Goal: Task Accomplishment & Management: Use online tool/utility

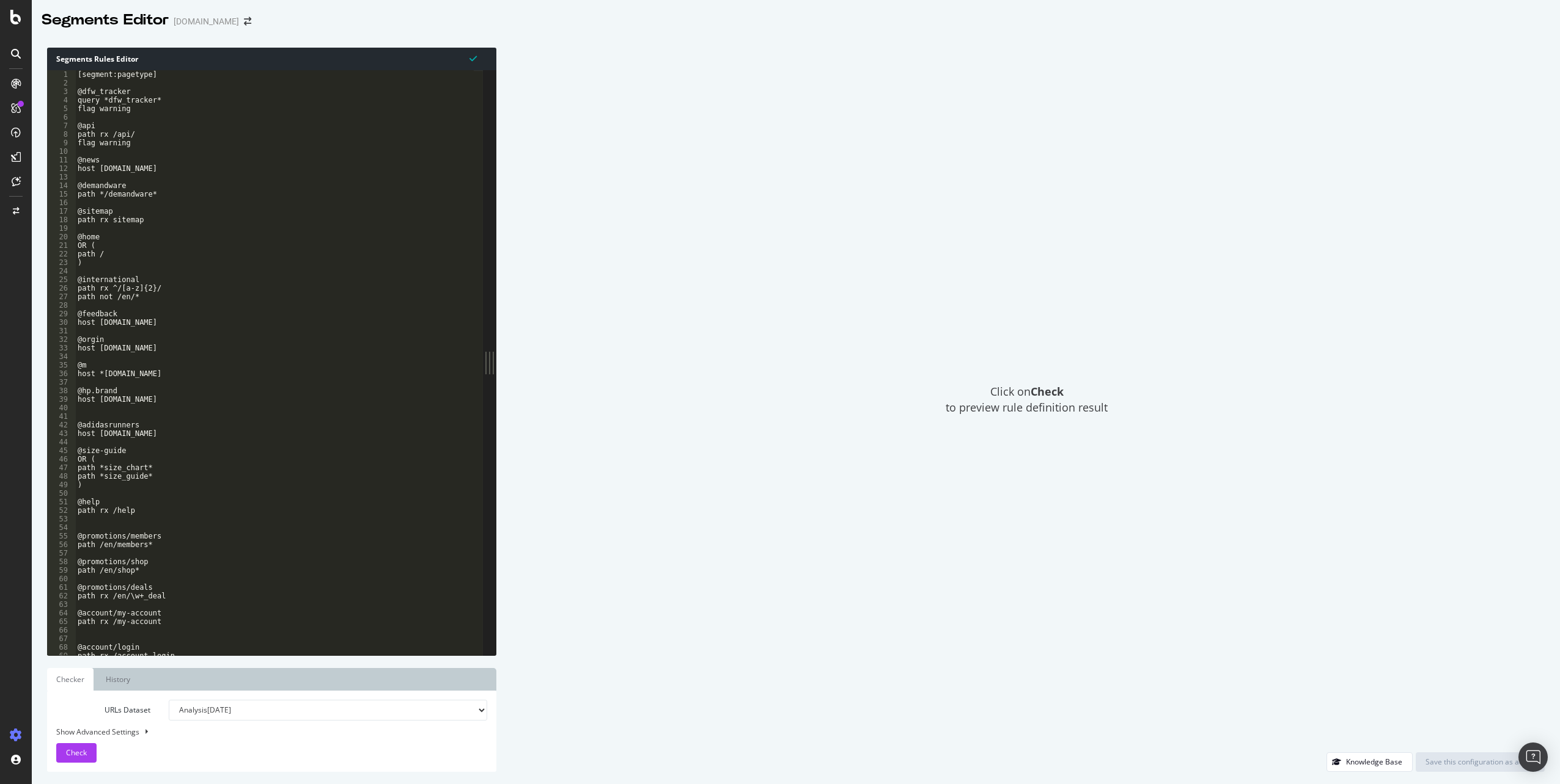
click at [223, 411] on div "[segment:pagetype] @dfw_tracker query *dfw_tracker* flag warning @api path rx /…" at bounding box center [1101, 366] width 2053 height 593
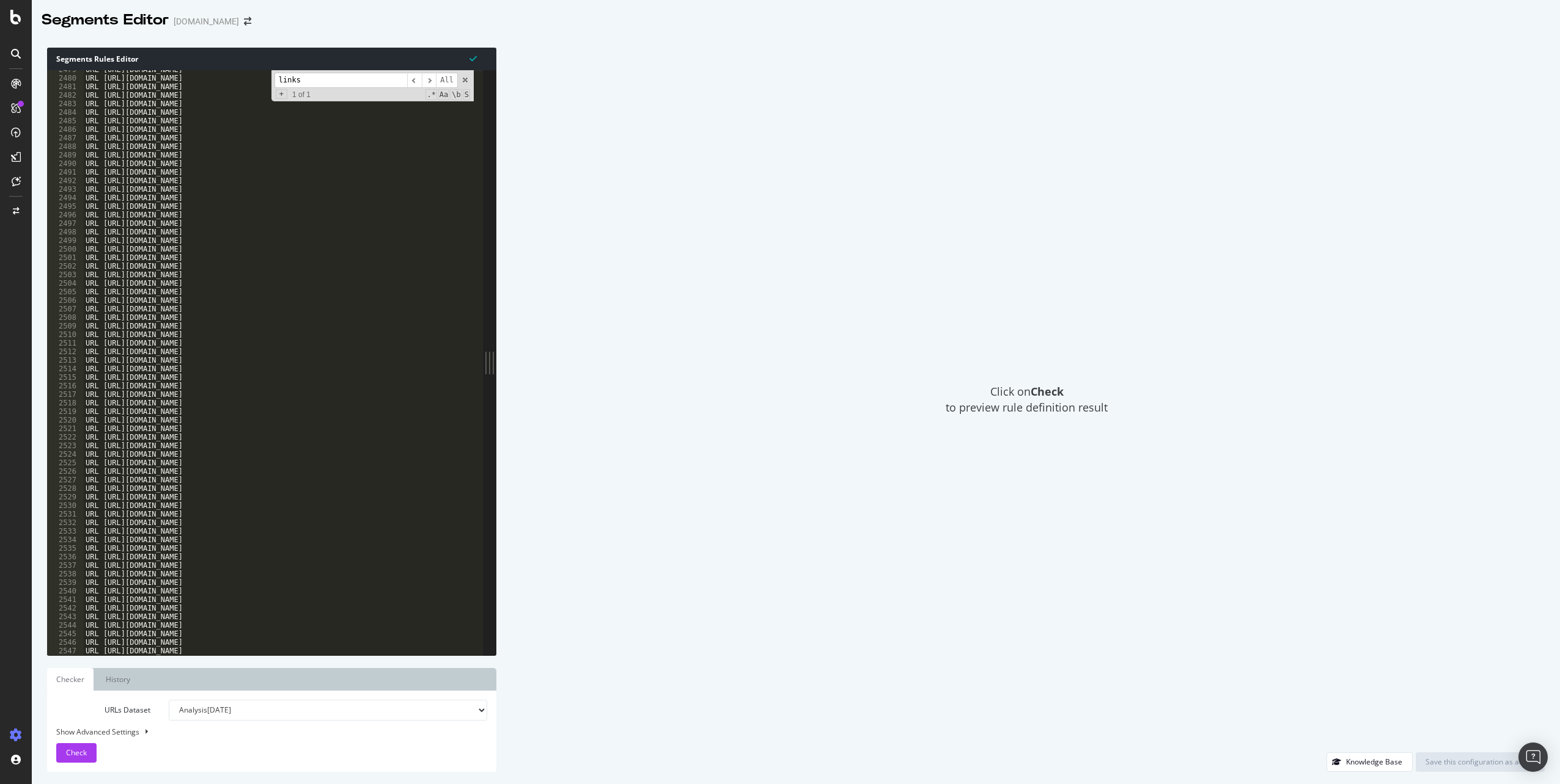
scroll to position [8698, 0]
type input "links"
click at [391, 282] on div "URL [URL][DOMAIN_NAME] URL [URL][DOMAIN_NAME] URL [URL][DOMAIN_NAME] URL [URL][…" at bounding box center [1109, 359] width 2053 height 593
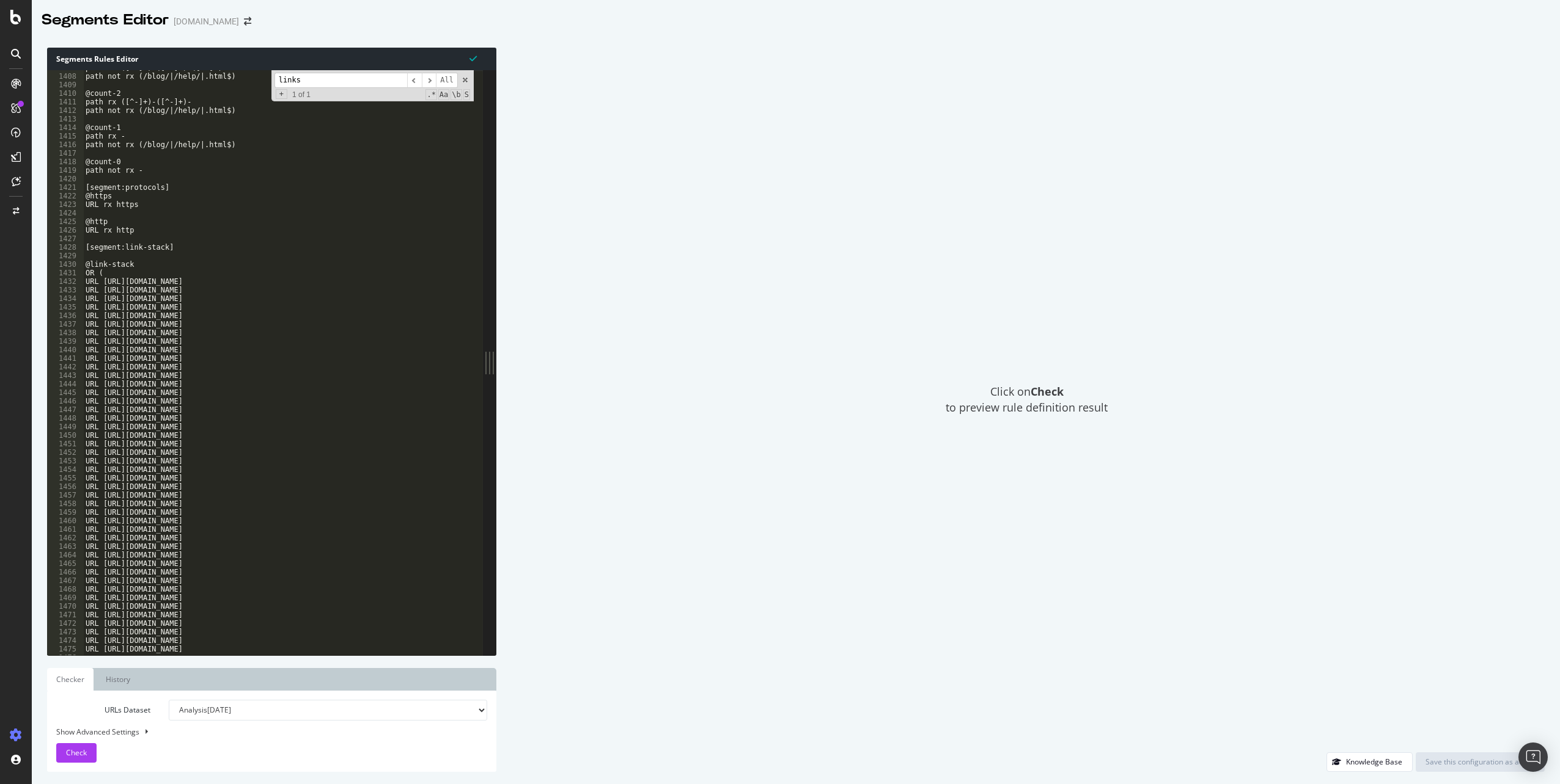
scroll to position [4949, 0]
click at [291, 219] on div "[segment:protocols] @https URL rx https @http URL rx http [segment:link-stack] …" at bounding box center [1109, 359] width 2053 height 593
click at [464, 79] on span at bounding box center [465, 80] width 9 height 9
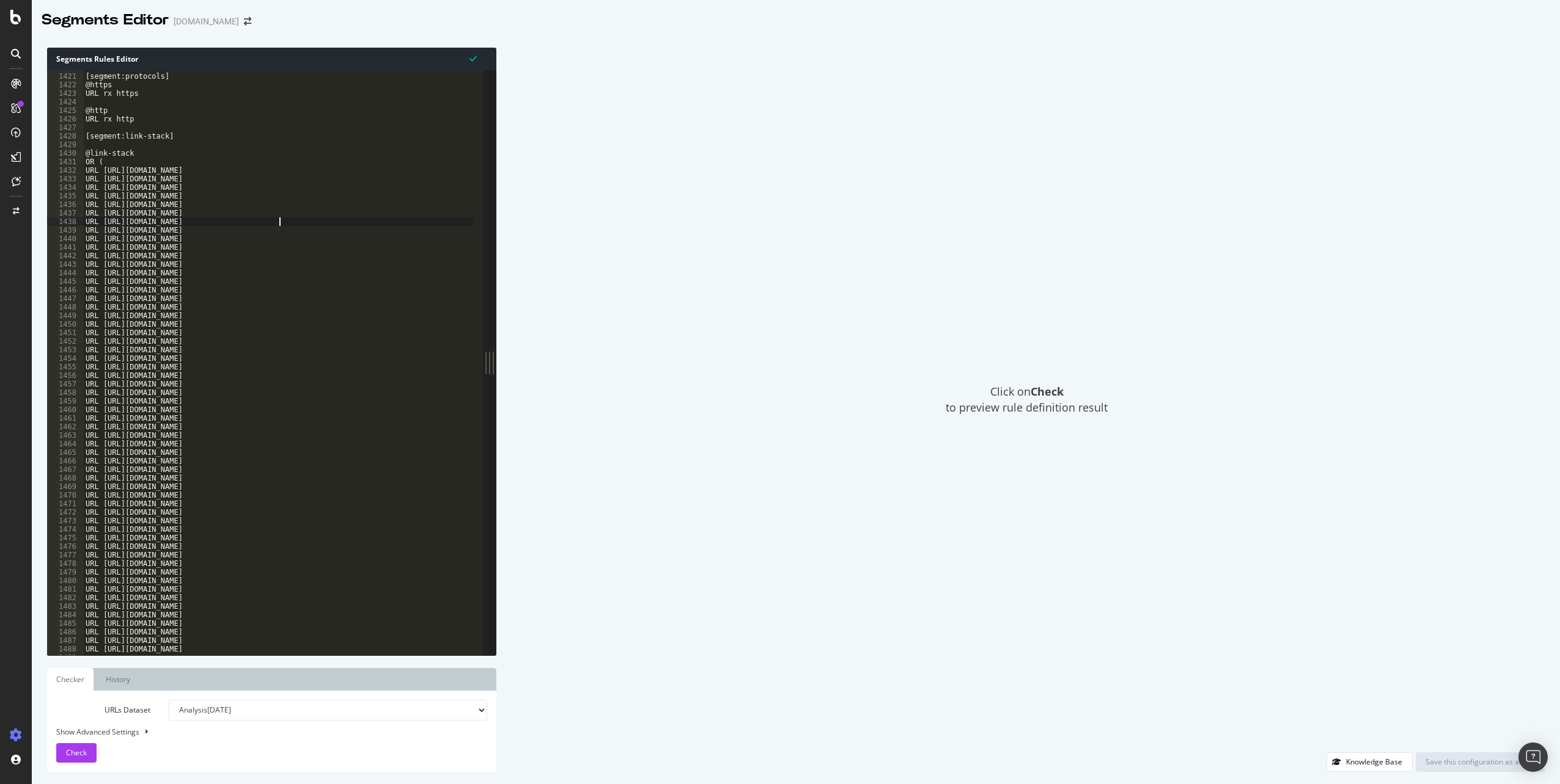
click at [198, 157] on div "[segment:protocols] @https URL rx https @http URL rx http [segment:link-stack] …" at bounding box center [1109, 359] width 2053 height 593
click at [198, 162] on div "[segment:protocols] @https URL rx https @http URL rx http [segment:link-stack] …" at bounding box center [1109, 359] width 2053 height 593
click at [274, 172] on div "[segment:protocols] @https URL rx https @http URL rx http [segment:link-stack] …" at bounding box center [1109, 359] width 2053 height 593
click at [267, 158] on div "[segment:protocols] @https URL rx https @http URL rx http [segment:link-stack] …" at bounding box center [1109, 359] width 2053 height 593
type textarea "OR ("
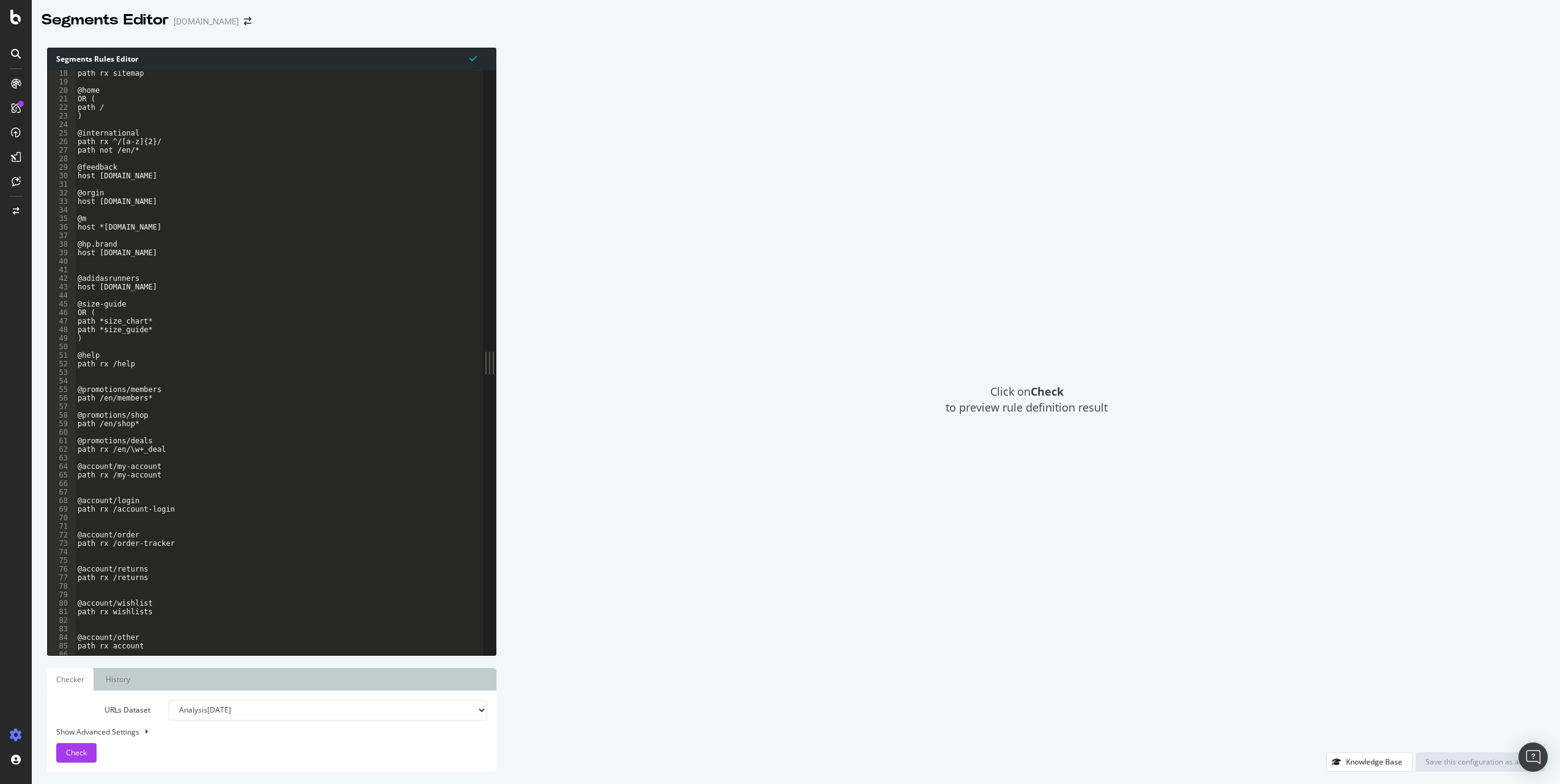
scroll to position [168, 0]
click at [239, 340] on div "path *size_guide* ) @help path rx /help @promotions/members path /en/members* @…" at bounding box center [1106, 365] width 2053 height 593
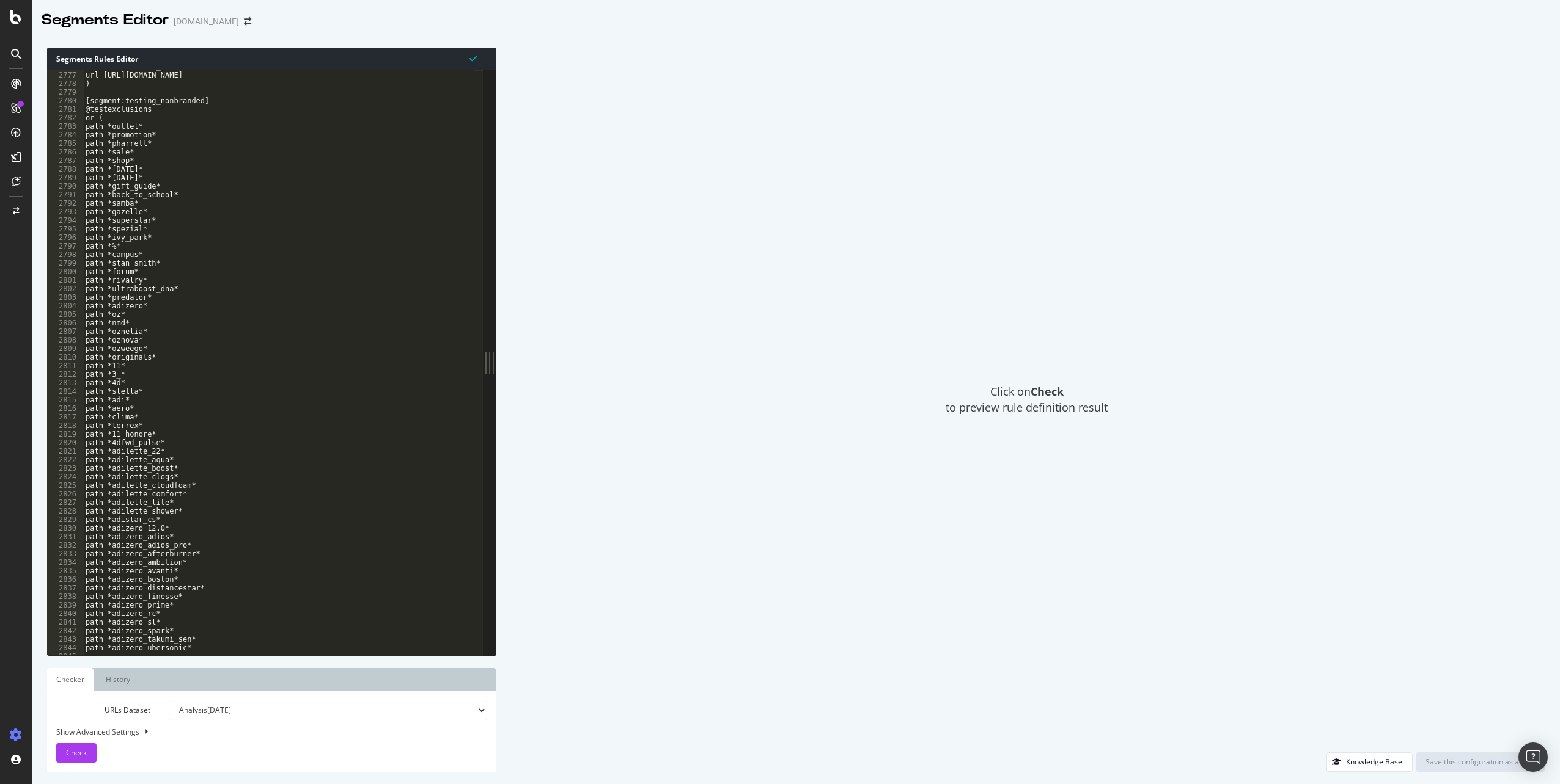
scroll to position [9832, 0]
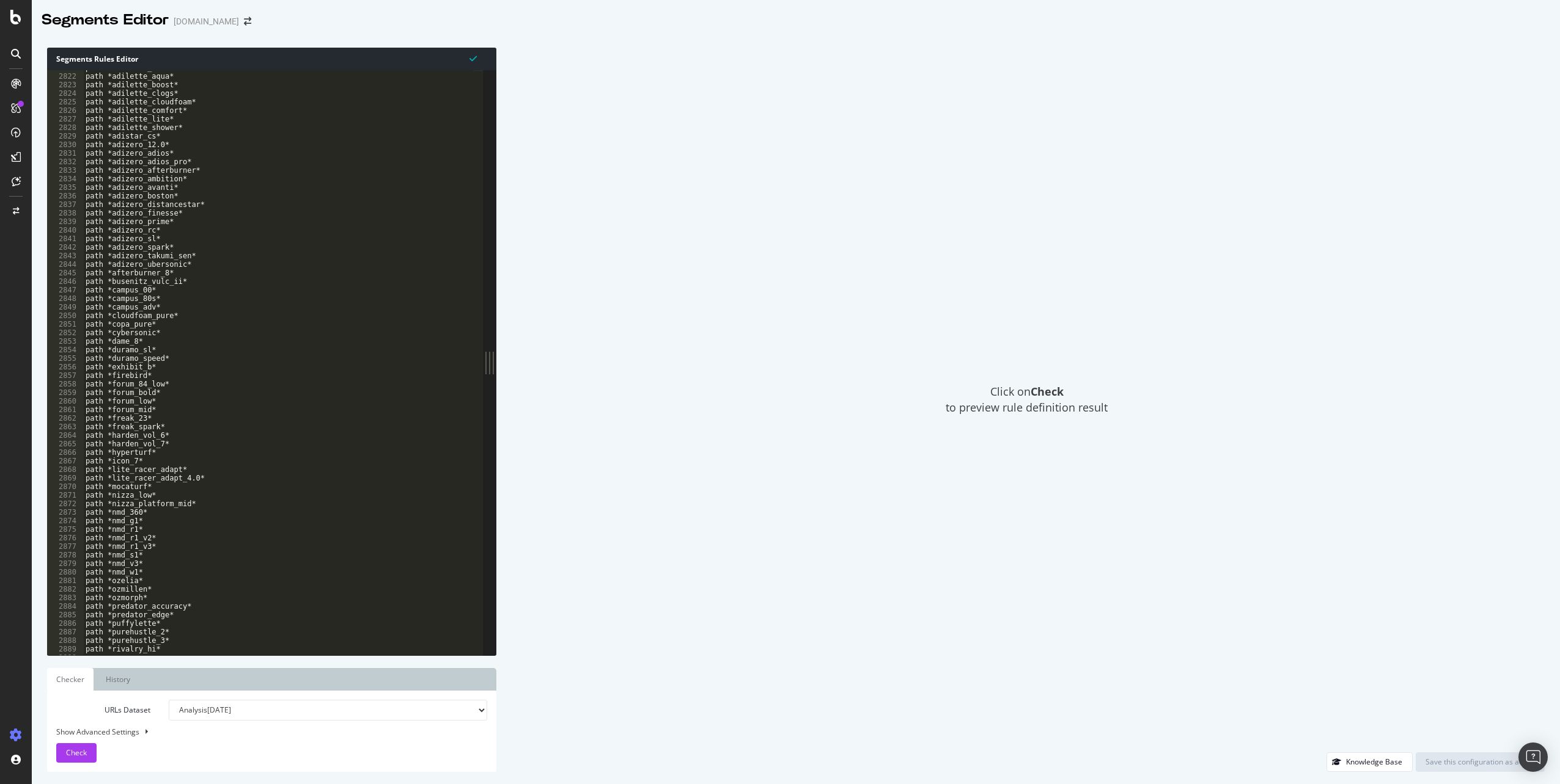
click at [395, 357] on div "path *adilette_22* path *adilette_aqua* path *adilette_boost* path *adilette_cl…" at bounding box center [1109, 359] width 2053 height 593
click at [388, 296] on div "path *adilette_22* path *adilette_aqua* path *adilette_boost* path *adilette_cl…" at bounding box center [1109, 359] width 2053 height 593
type textarea "path *campus_80s*"
click at [777, 372] on div "Click on Check to preview rule definition result" at bounding box center [1026, 399] width 1036 height 705
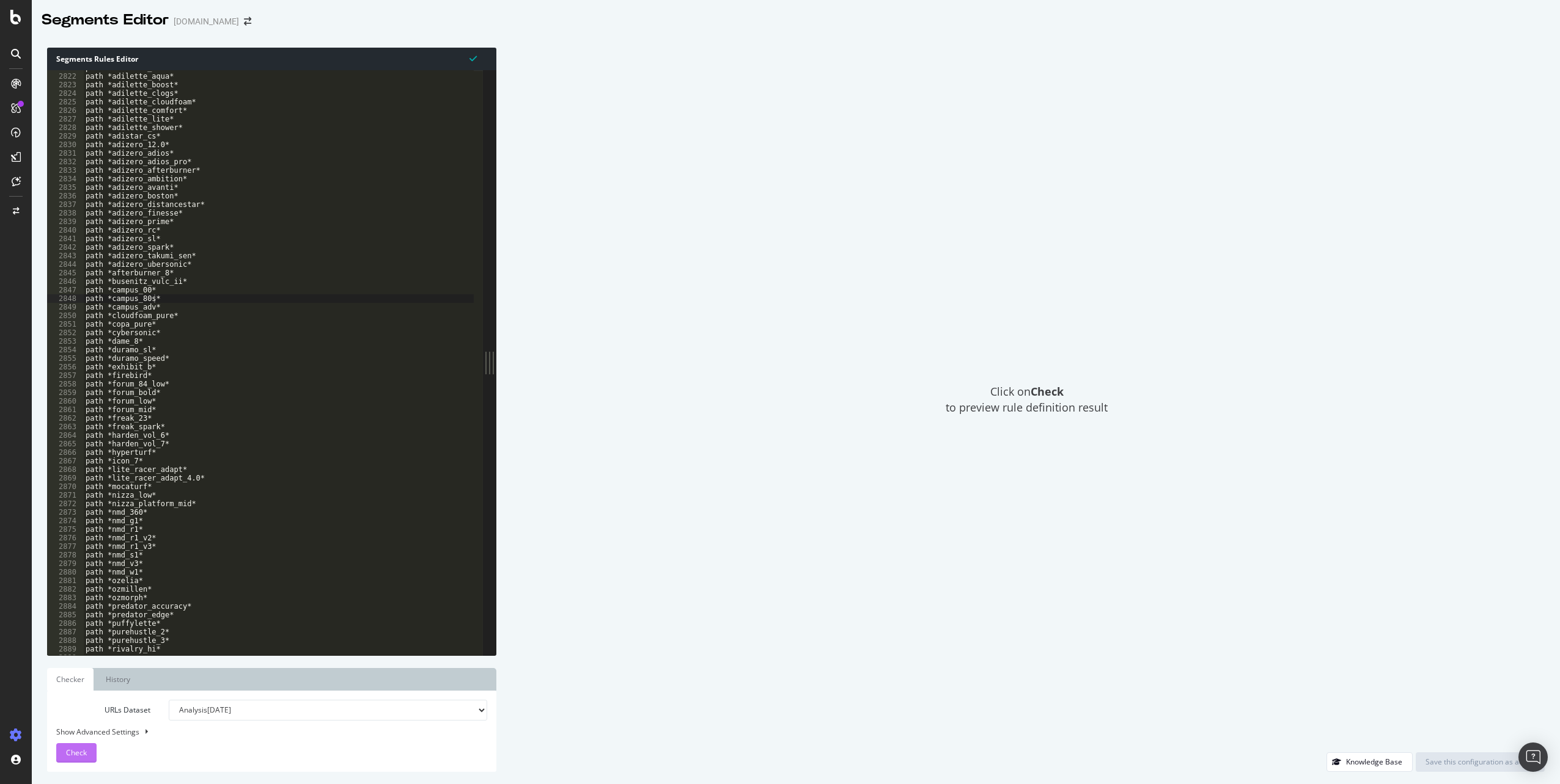
click at [89, 756] on button "Check" at bounding box center [76, 753] width 40 height 20
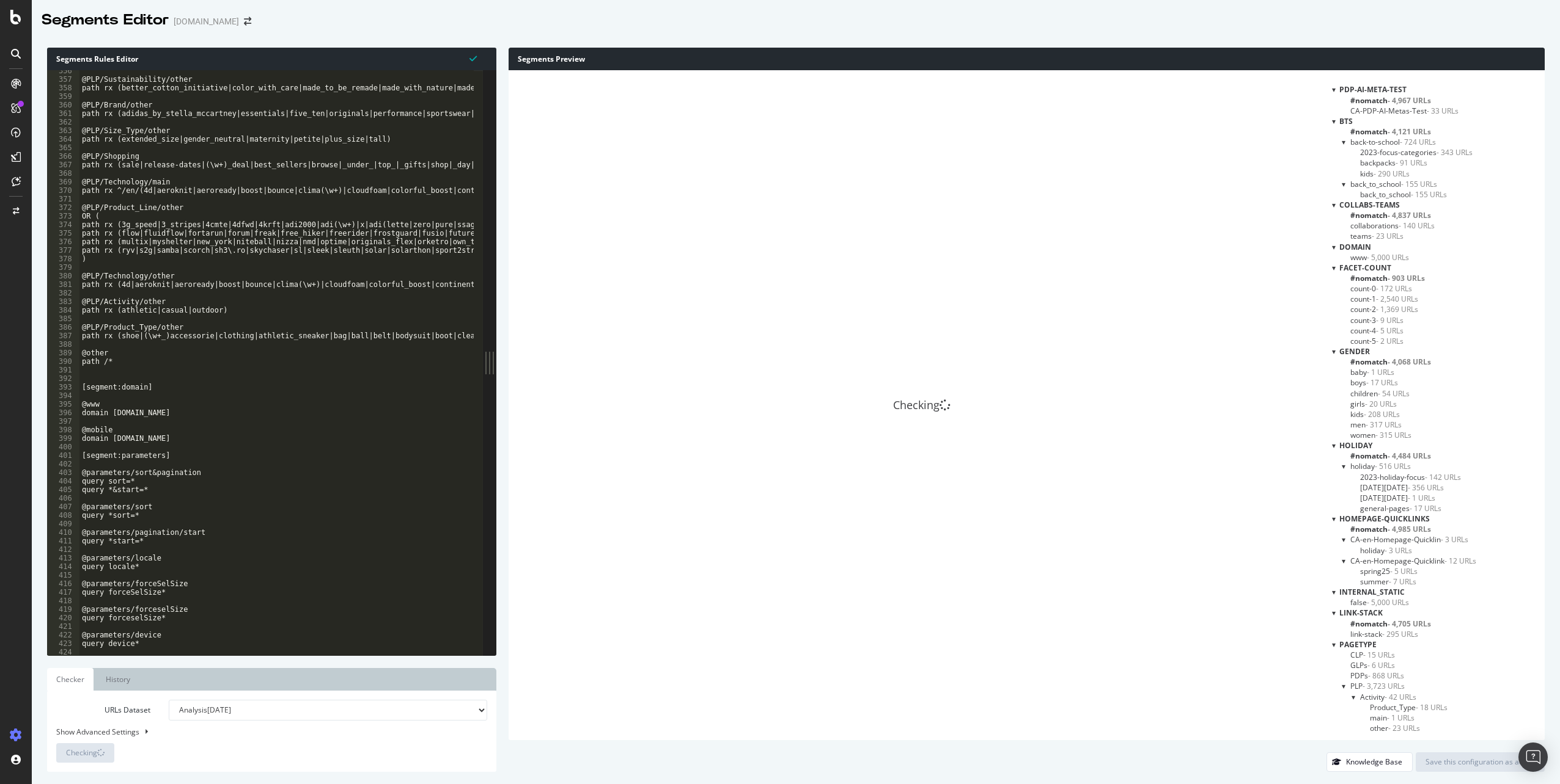
scroll to position [0, 0]
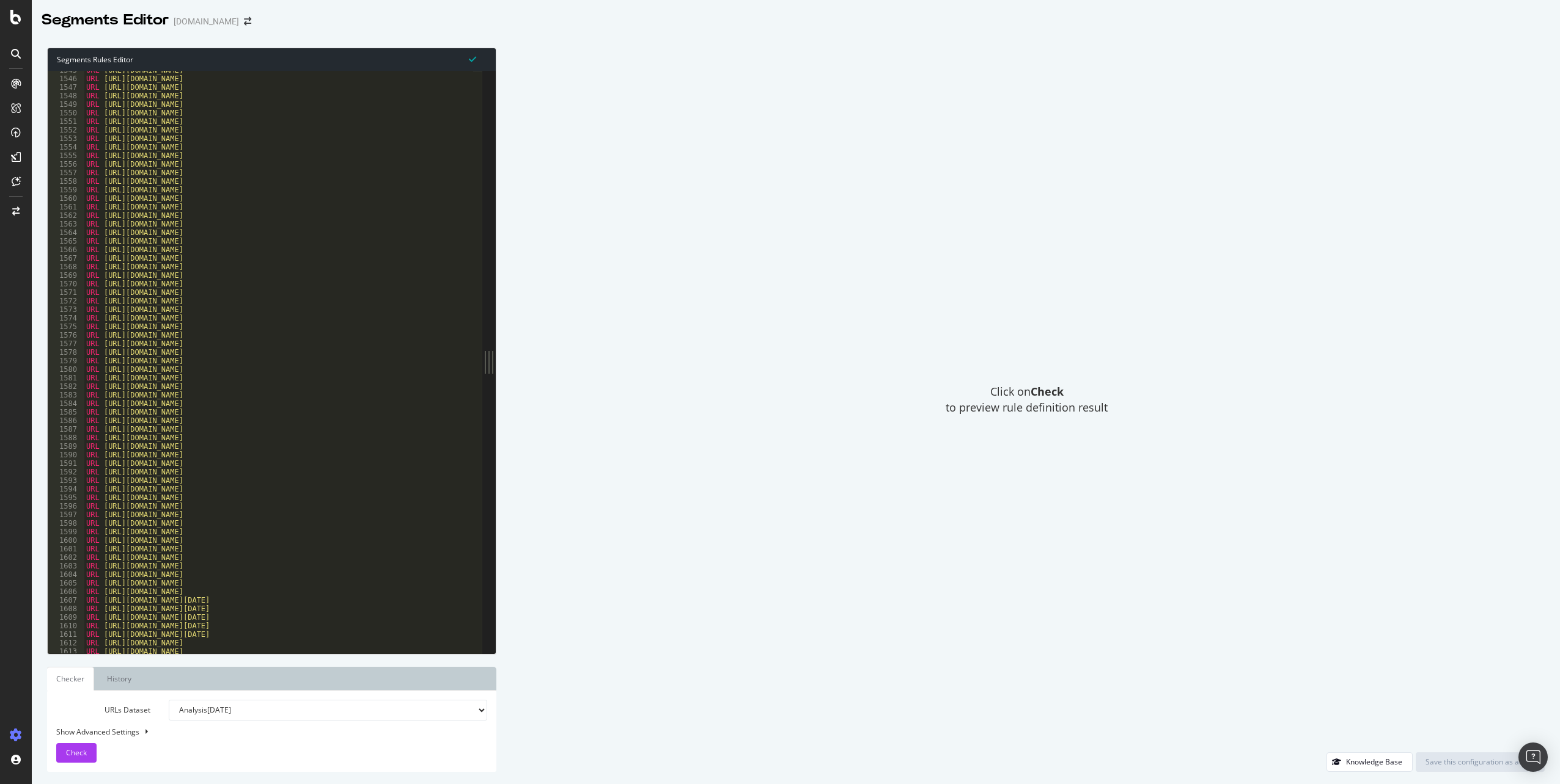
scroll to position [5552, 0]
click at [323, 455] on div "URL [URL][DOMAIN_NAME] URL [URL][DOMAIN_NAME] URL [URL][DOMAIN_NAME] URL [URL][…" at bounding box center [1110, 366] width 2053 height 591
click at [368, 308] on div "URL [URL][DOMAIN_NAME] URL [URL][DOMAIN_NAME] URL [URL][DOMAIN_NAME] URL [URL][…" at bounding box center [1110, 366] width 2053 height 591
click at [313, 453] on div "URL [URL][DOMAIN_NAME] URL [URL][DOMAIN_NAME] URL [URL][DOMAIN_NAME] URL [URL][…" at bounding box center [1110, 366] width 2053 height 591
type textarea "URL [URL][DOMAIN_NAME][DATE]"
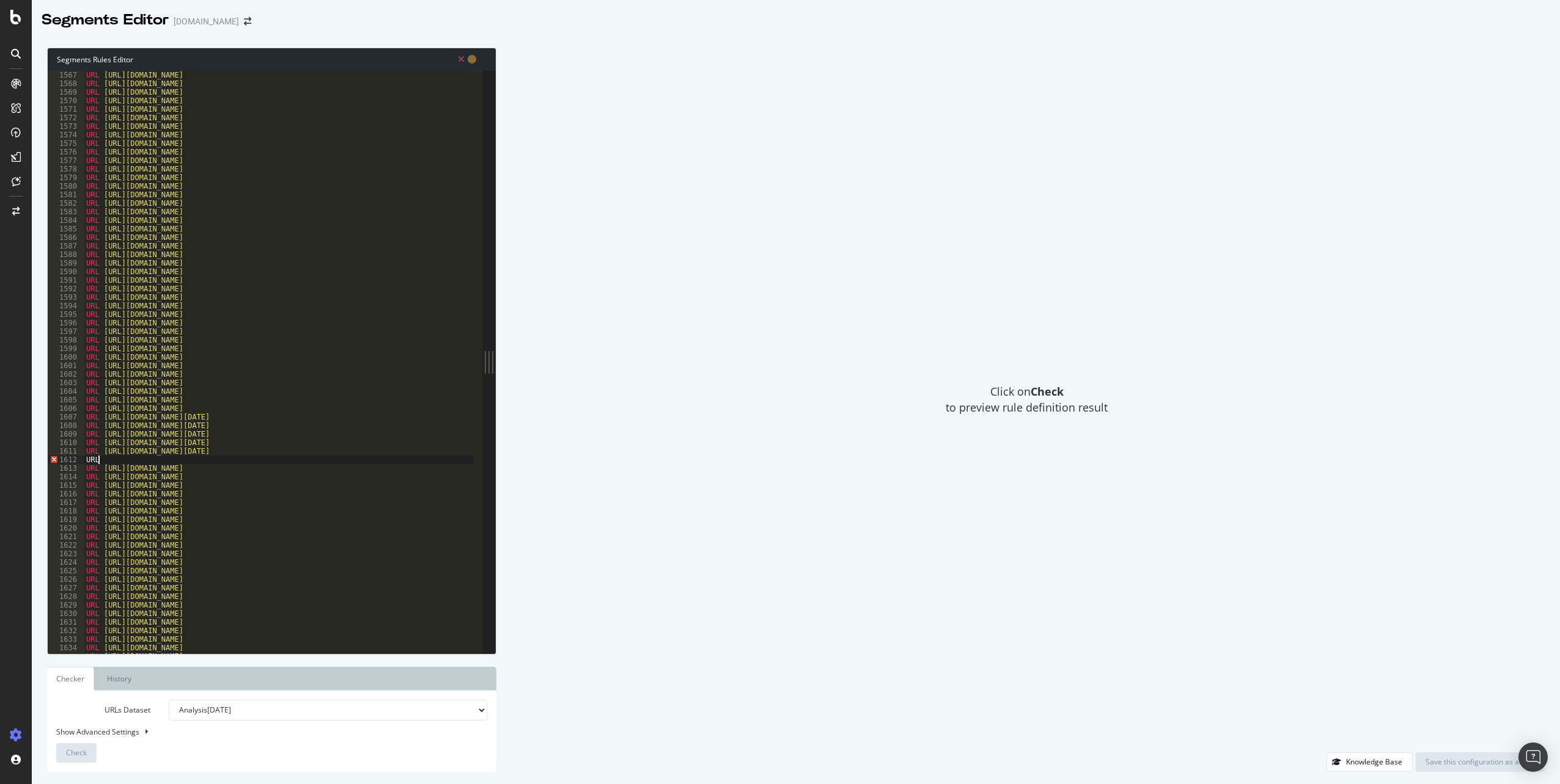
scroll to position [0, 1]
click at [112, 463] on div "URL [URL][DOMAIN_NAME] URL [URL][DOMAIN_NAME] URL [URL][DOMAIN_NAME] URL [URL][…" at bounding box center [1110, 366] width 2053 height 591
type textarea "U"
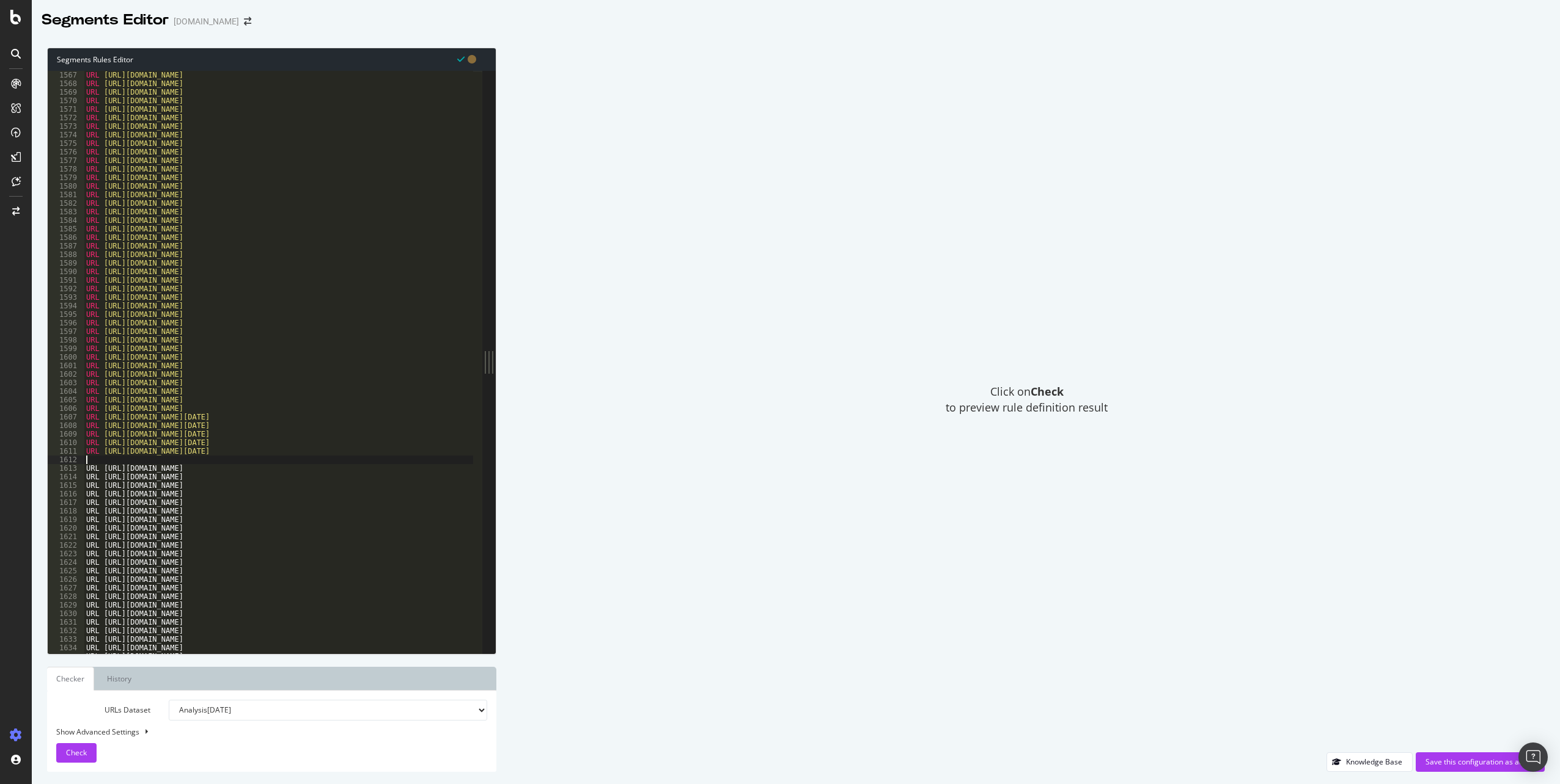
paste textarea "URL [URL][DOMAIN_NAME]"
type textarea "URL [URL][DOMAIN_NAME]"
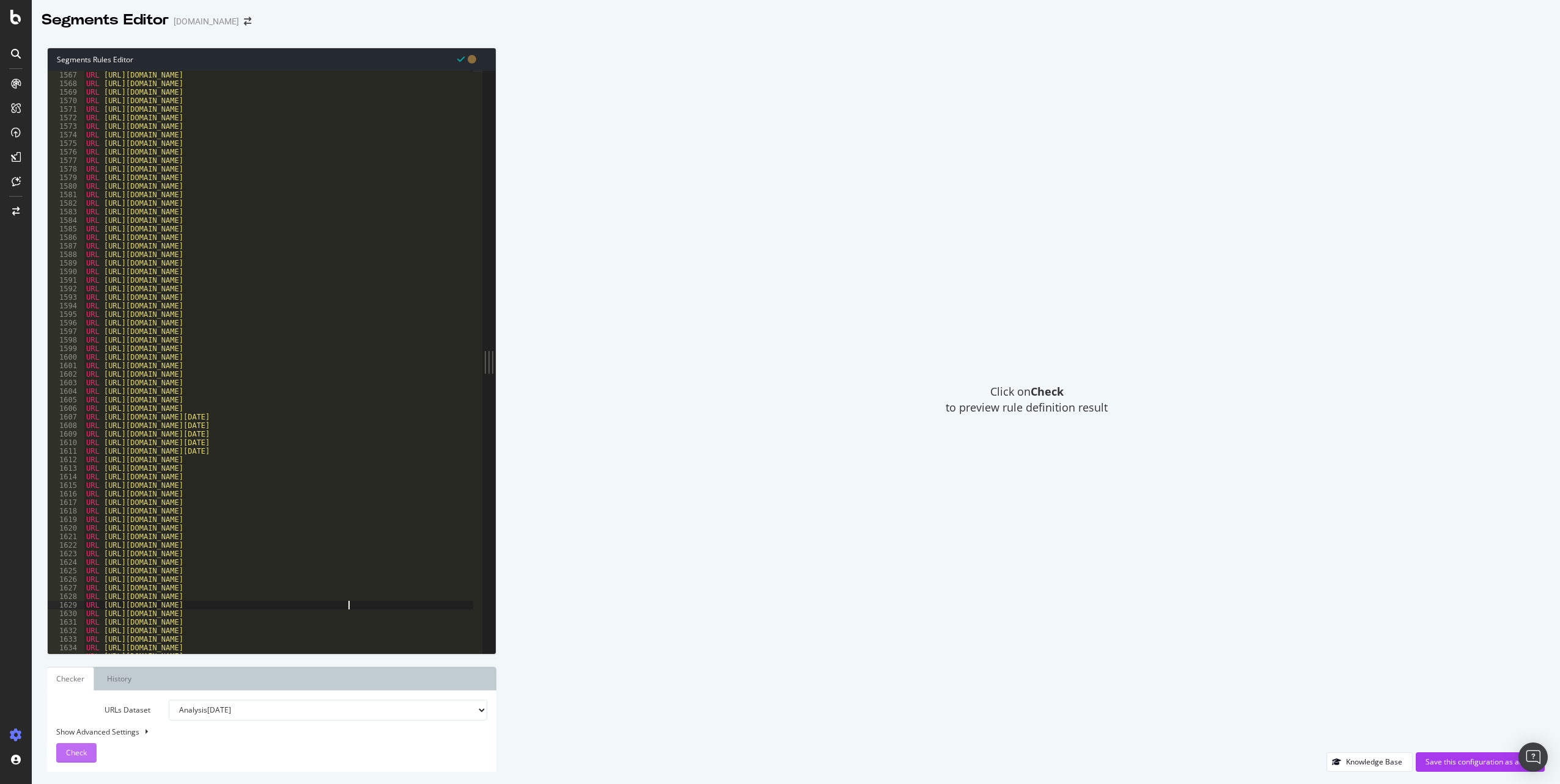
click at [81, 755] on span "Check" at bounding box center [76, 752] width 21 height 11
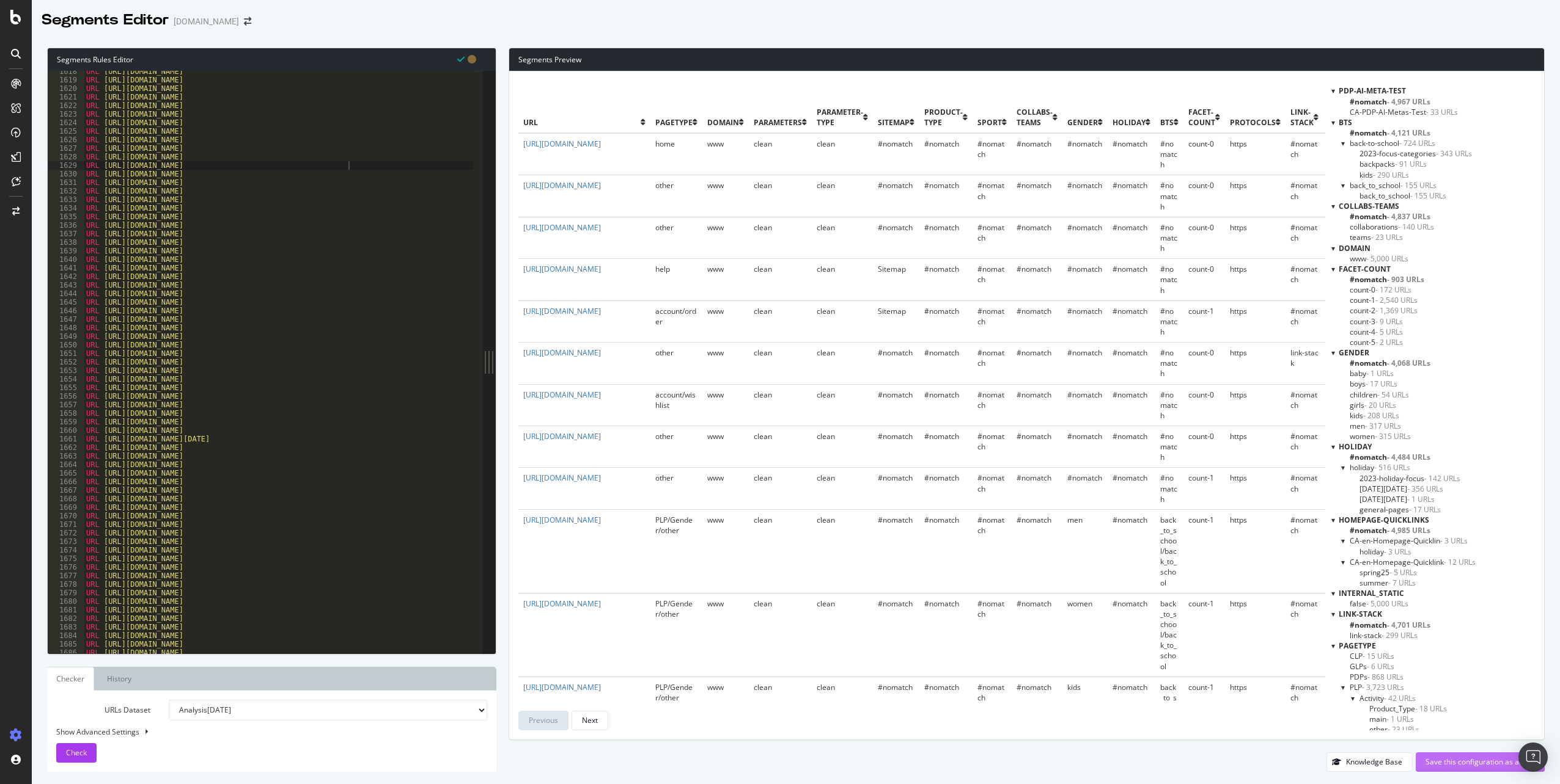
click at [1485, 764] on div "Save this configuration as active" at bounding box center [1479, 761] width 110 height 11
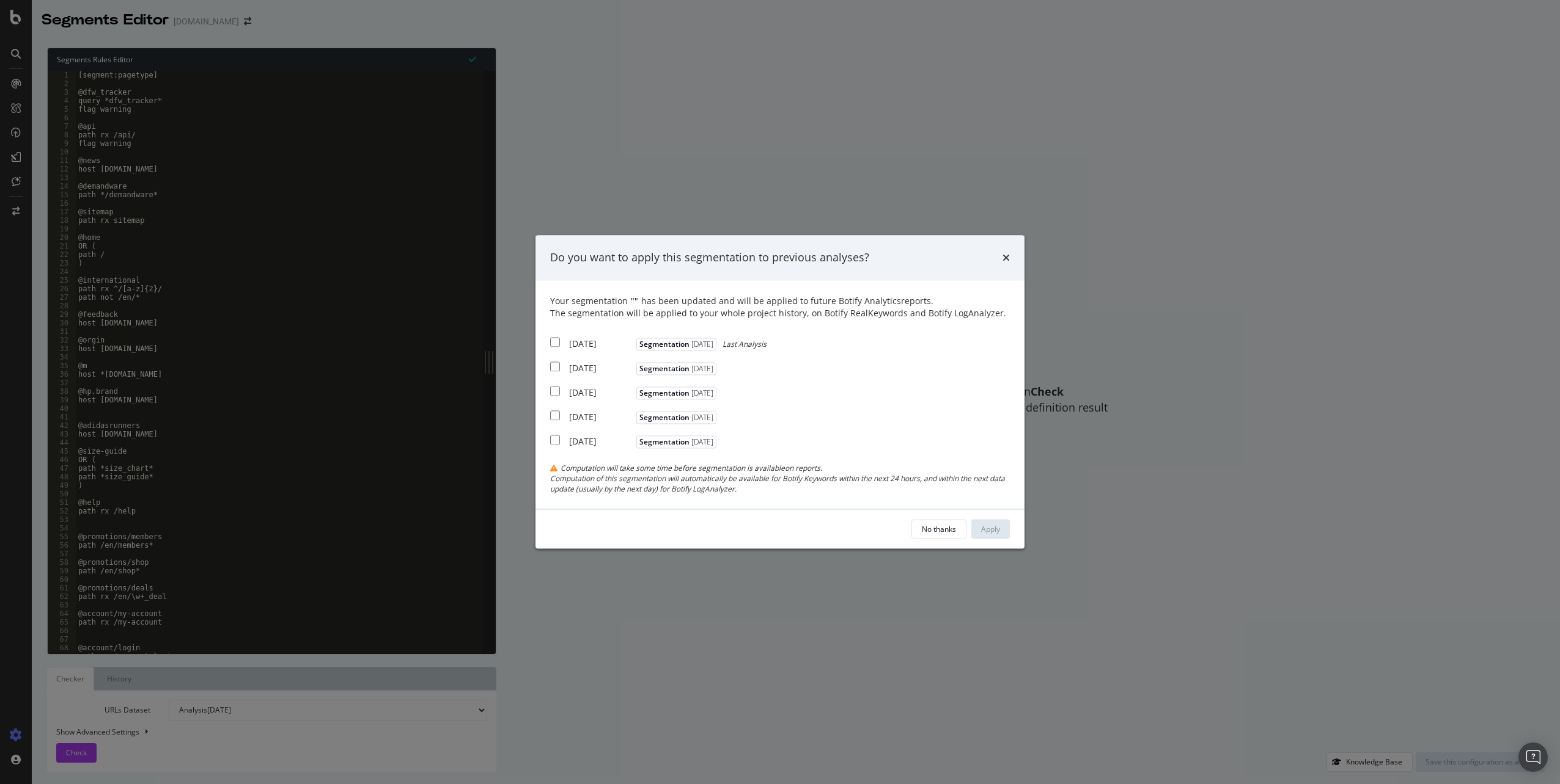
click at [559, 346] on div "[DATE] Segmentation [DATE] Last Analysis" at bounding box center [657, 341] width 216 height 15
checkbox input "true"
click at [555, 369] on input "modal" at bounding box center [555, 367] width 10 height 10
checkbox input "true"
click at [553, 390] on input "modal" at bounding box center [555, 391] width 10 height 10
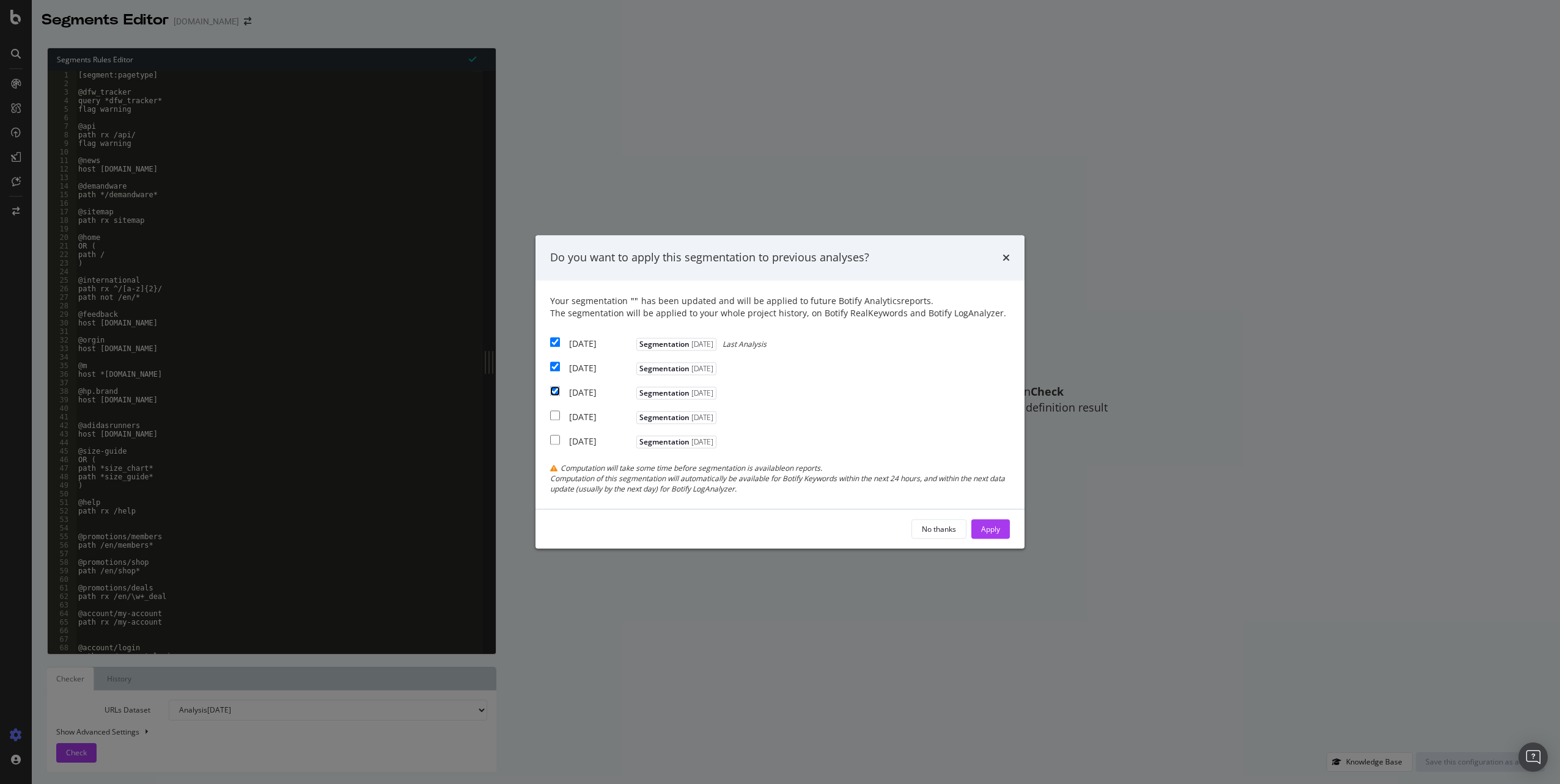
checkbox input "true"
click at [984, 528] on div "Apply" at bounding box center [990, 529] width 19 height 11
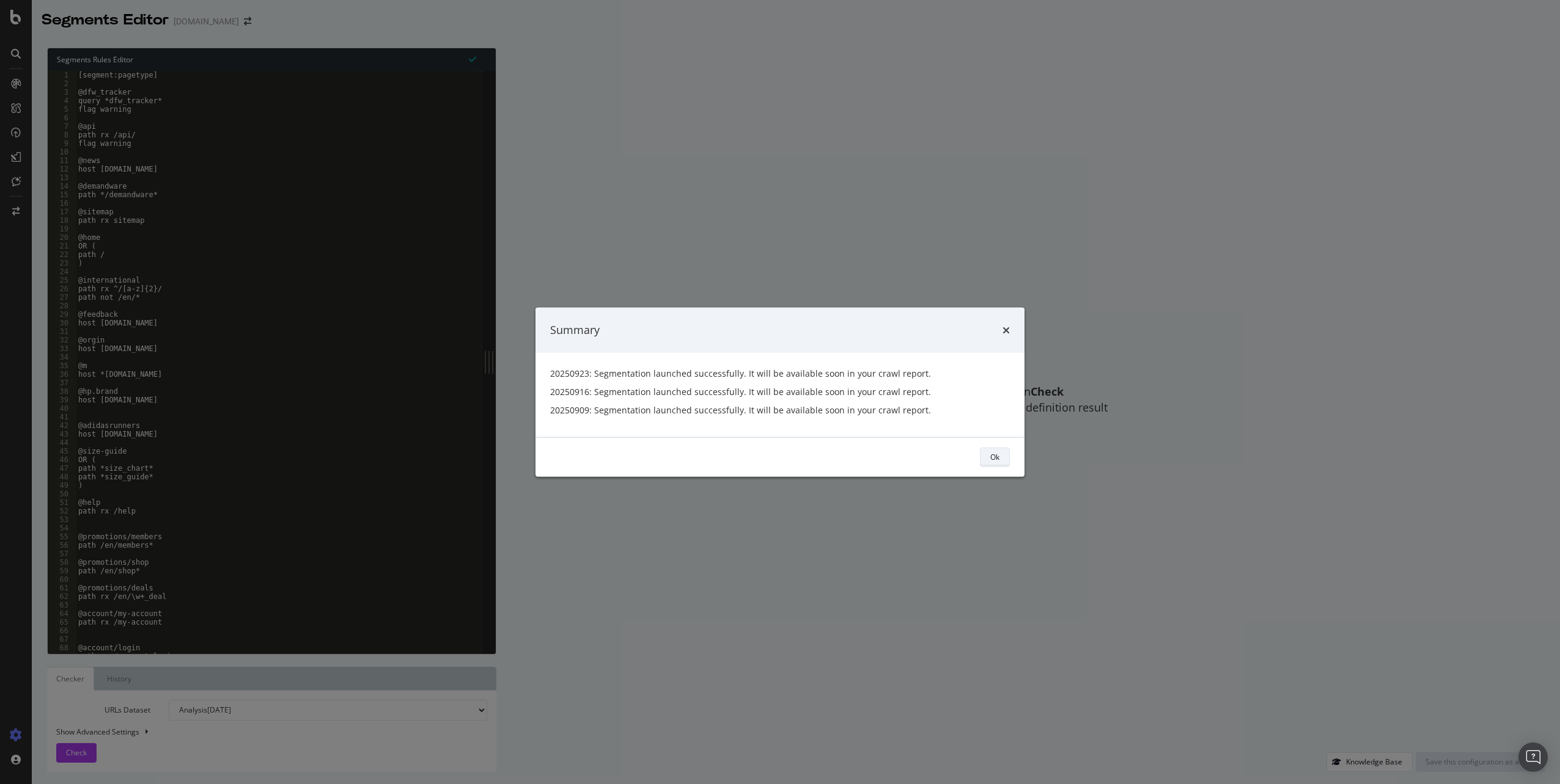
click at [986, 458] on button "Ok" at bounding box center [995, 457] width 30 height 20
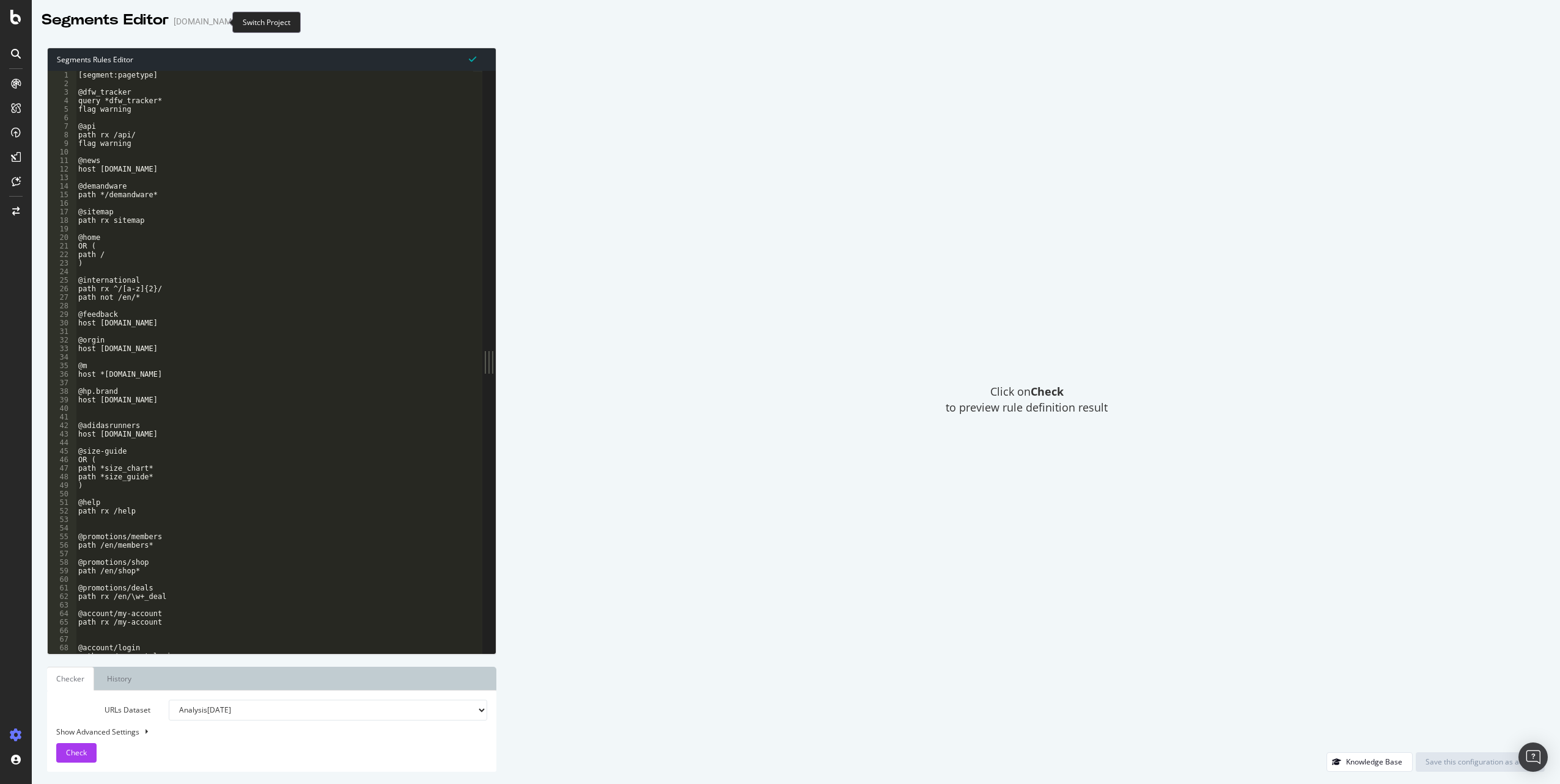
click at [244, 24] on icon "arrow-right-arrow-left" at bounding box center [247, 21] width 7 height 9
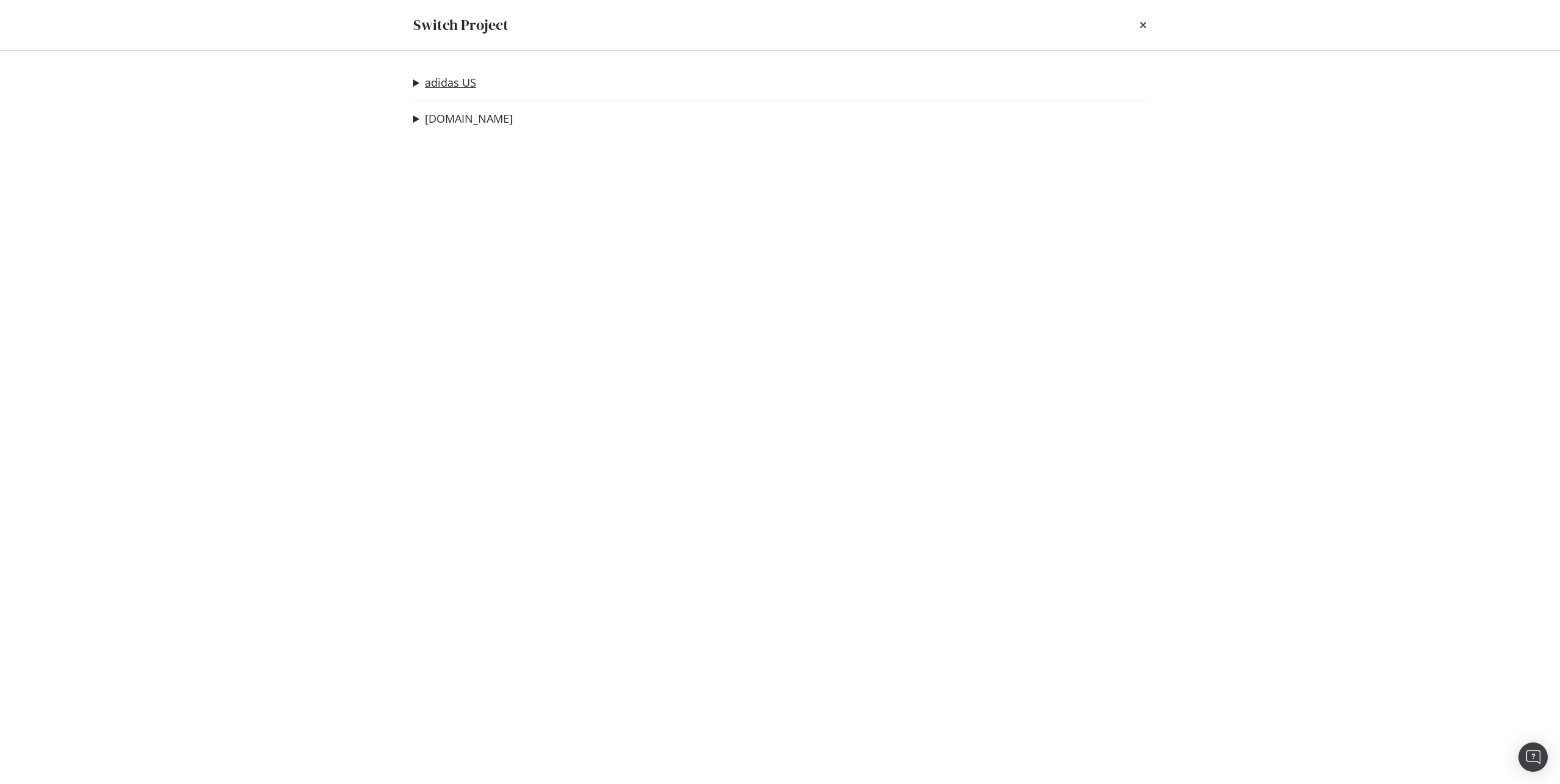
click at [438, 88] on link "adidas US" at bounding box center [450, 82] width 51 height 13
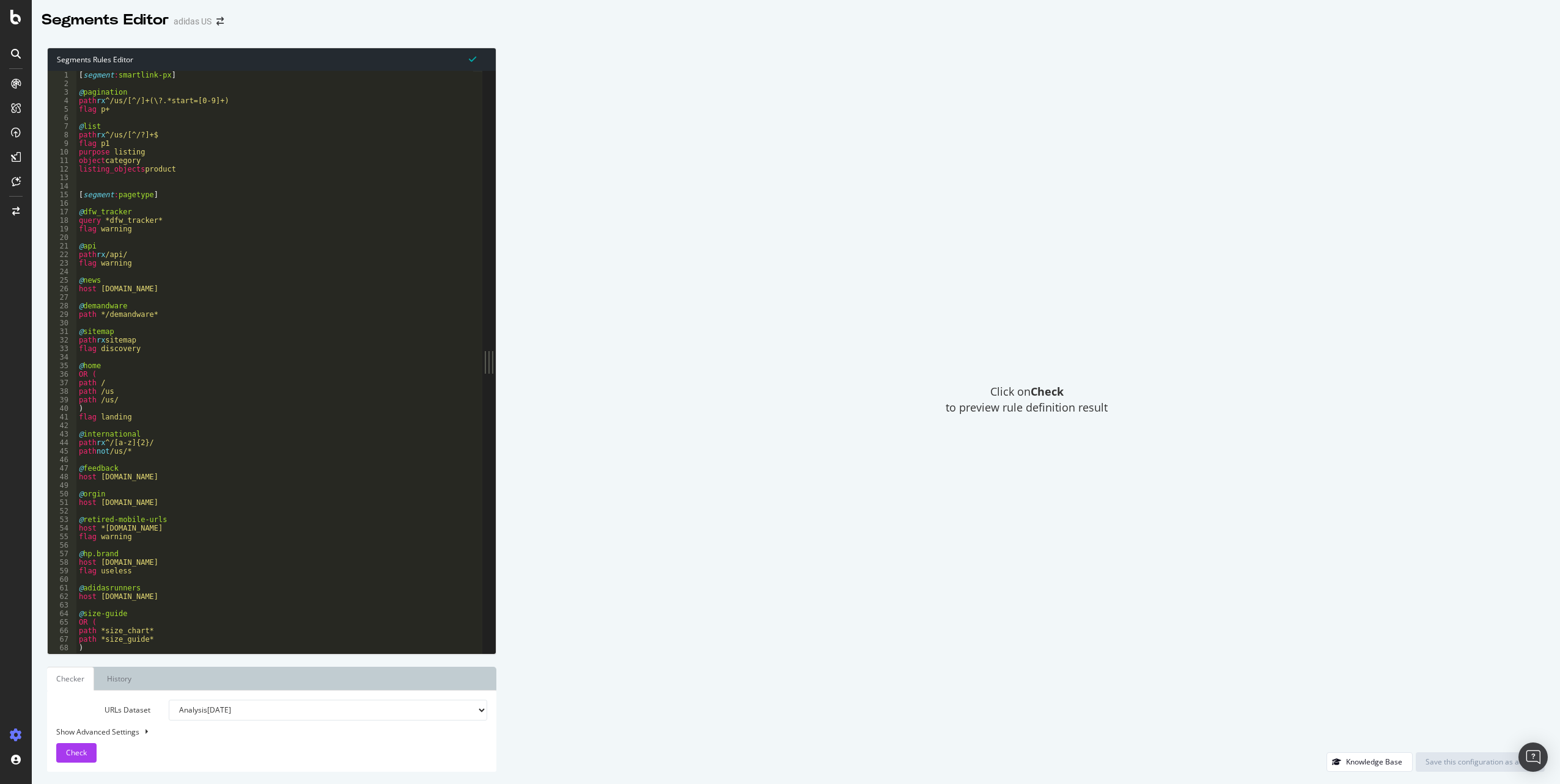
type textarea "@news"
click at [296, 281] on div "[ segment : smartlink-px ] @ pagination path rx ^/us/[^/]+(\?.*start=[0-9]+) fl…" at bounding box center [1102, 366] width 2053 height 591
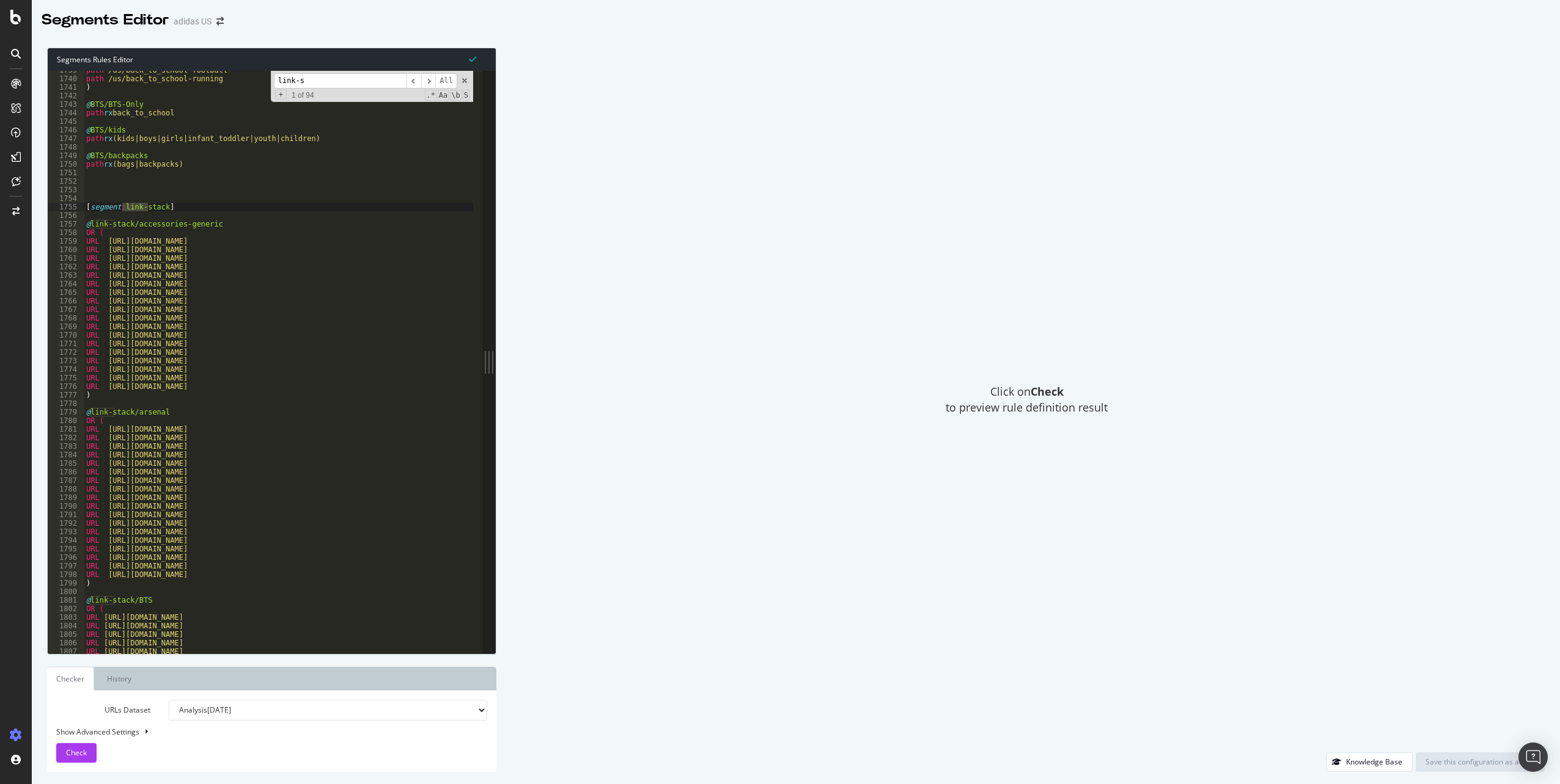
scroll to position [3134, 0]
type input "link-s"
click at [463, 80] on span at bounding box center [464, 80] width 9 height 9
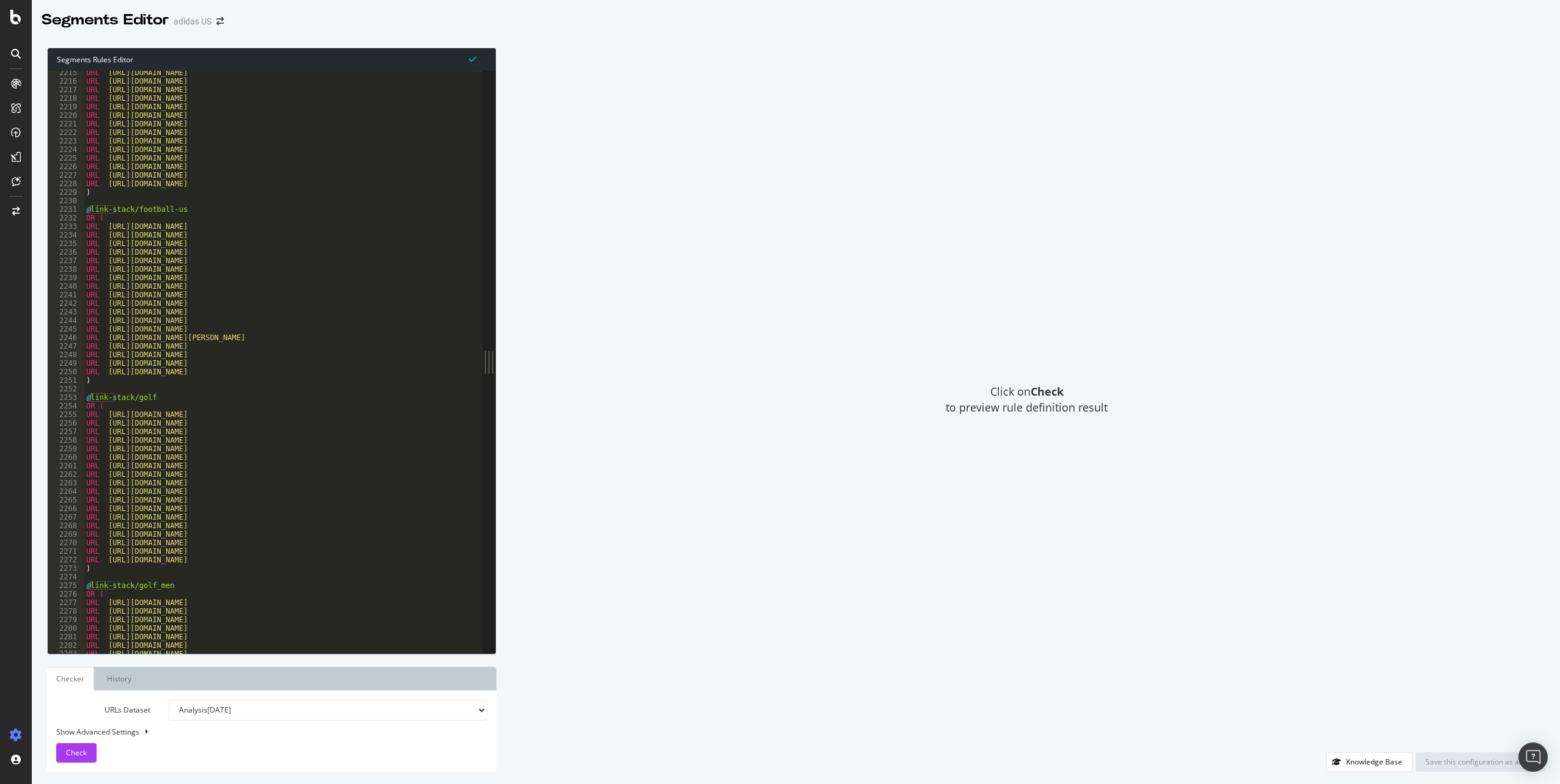
scroll to position [3991, 0]
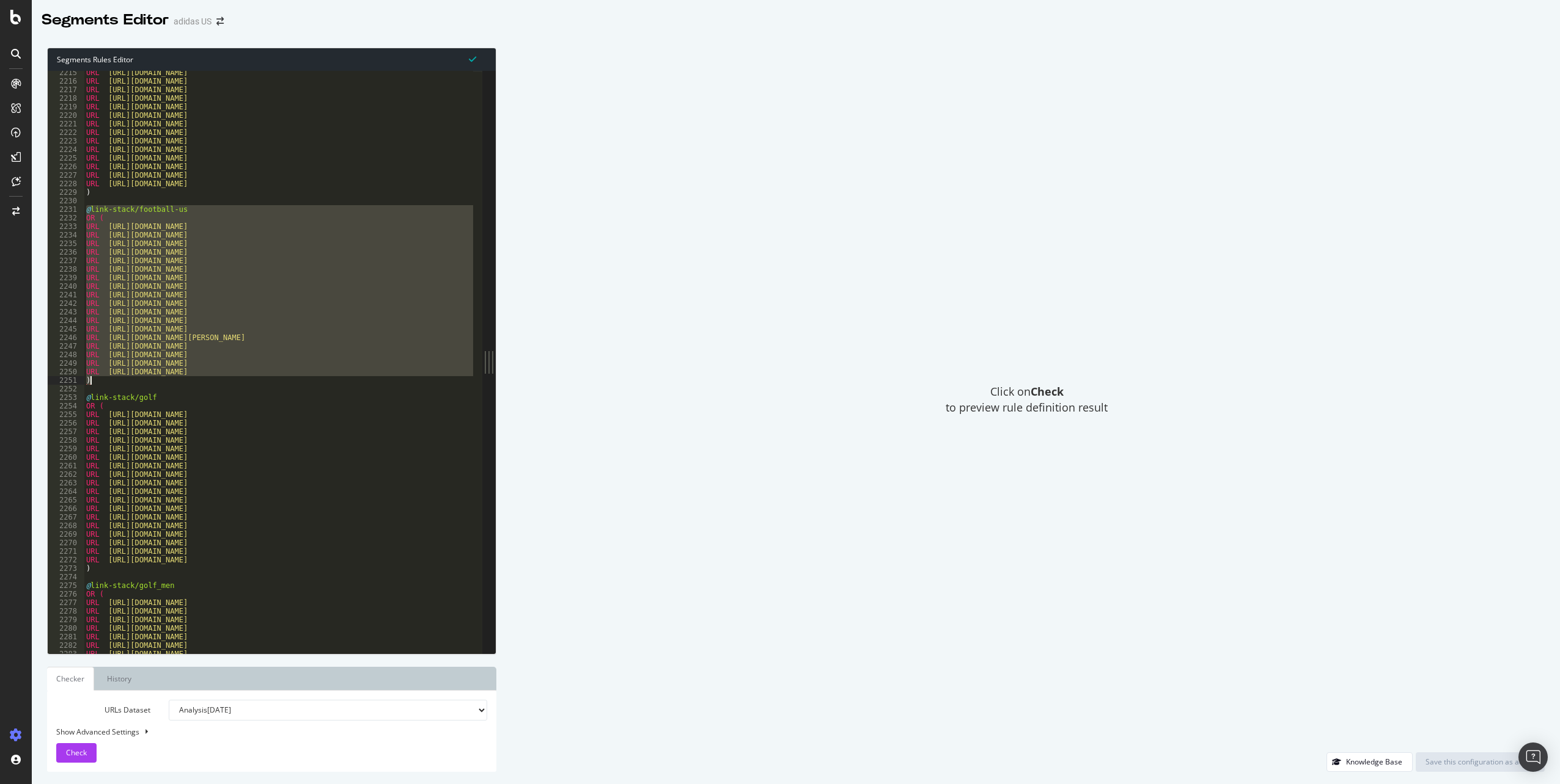
drag, startPoint x: 86, startPoint y: 207, endPoint x: 155, endPoint y: 380, distance: 186.3
click at [155, 380] on div "URL [URL][DOMAIN_NAME] URL [URL][DOMAIN_NAME] URL [URL][DOMAIN_NAME] URL [URL][…" at bounding box center [1110, 363] width 2053 height 591
click at [122, 382] on div "URL [URL][DOMAIN_NAME] URL [URL][DOMAIN_NAME] URL [URL][DOMAIN_NAME] URL [URL][…" at bounding box center [278, 362] width 390 height 583
type textarea ")"
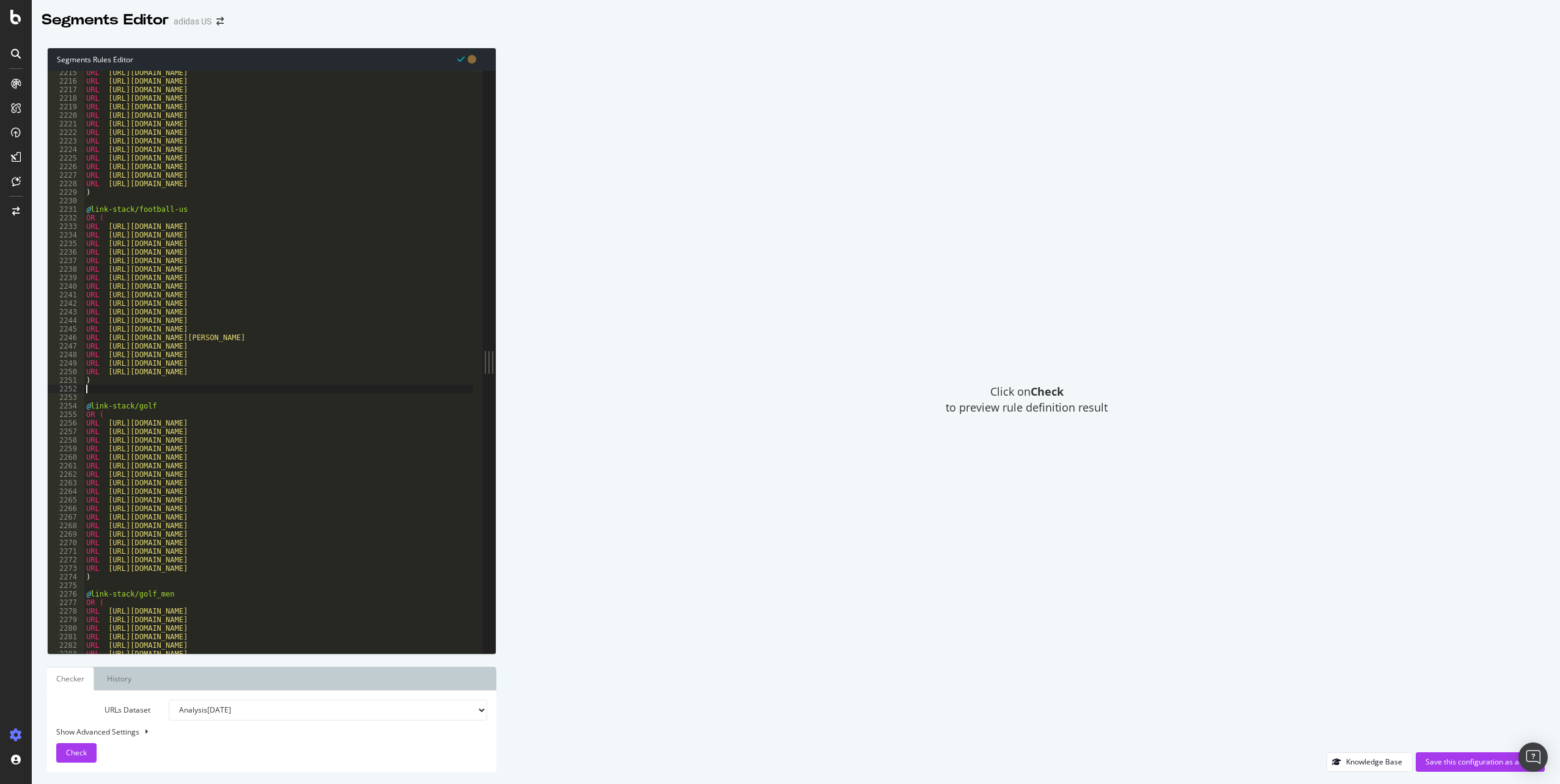
paste textarea ")"
type textarea ")"
click at [122, 382] on div "URL [URL][DOMAIN_NAME] URL [URL][DOMAIN_NAME] URL [URL][DOMAIN_NAME] URL [URL][…" at bounding box center [1110, 363] width 2053 height 591
drag, startPoint x: 137, startPoint y: 397, endPoint x: 178, endPoint y: 398, distance: 41.0
click at [178, 398] on div "URL [URL][DOMAIN_NAME] URL [URL][DOMAIN_NAME] URL [URL][DOMAIN_NAME] URL [URL][…" at bounding box center [1110, 363] width 2053 height 591
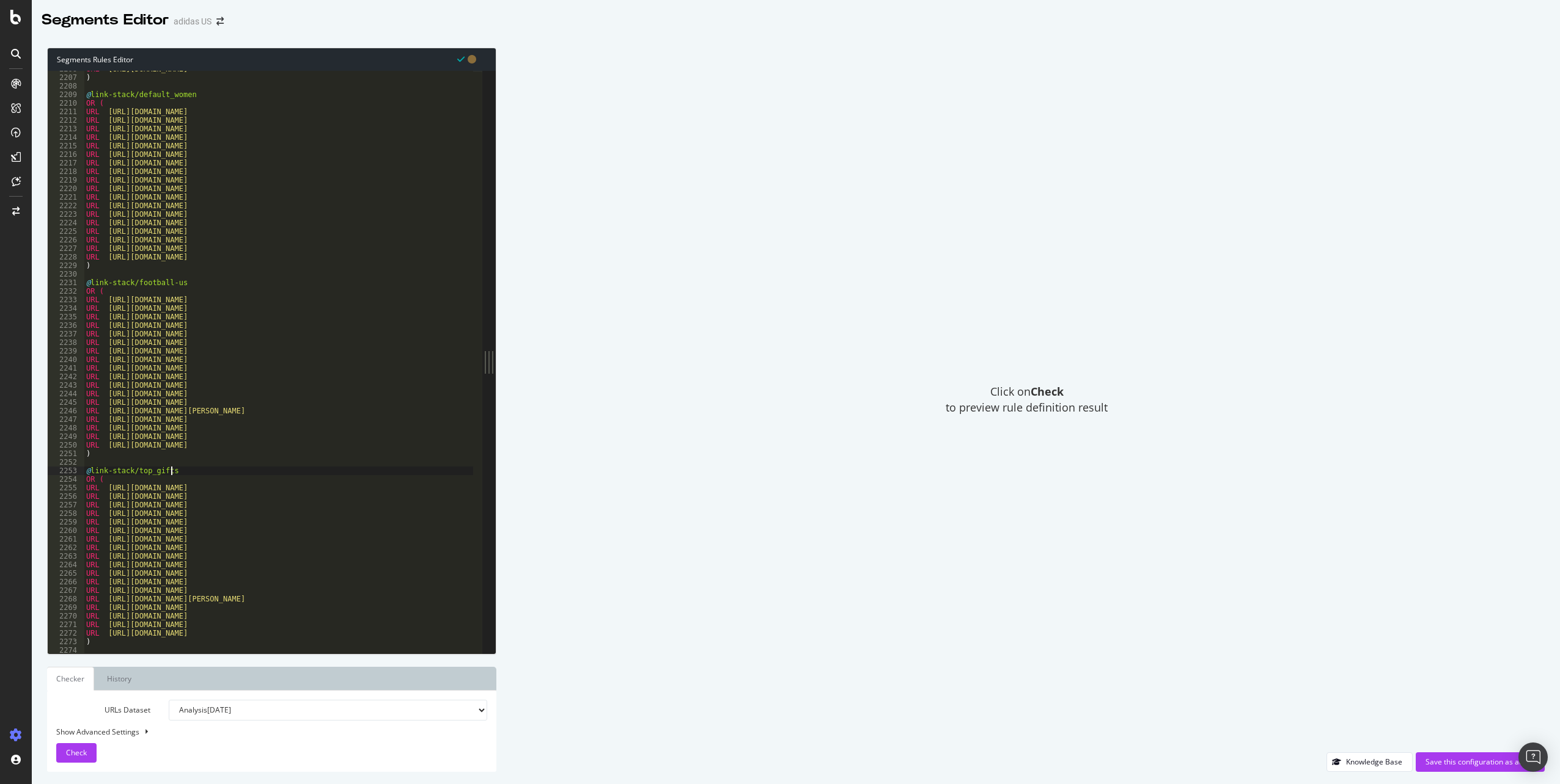
scroll to position [4007, 0]
drag, startPoint x: 298, startPoint y: 442, endPoint x: 311, endPoint y: 447, distance: 13.9
click at [298, 442] on div "URL [URL][DOMAIN_NAME] ) @ link-stack/football-us OR ( URL [URL][DOMAIN_NAME] U…" at bounding box center [1110, 365] width 2053 height 591
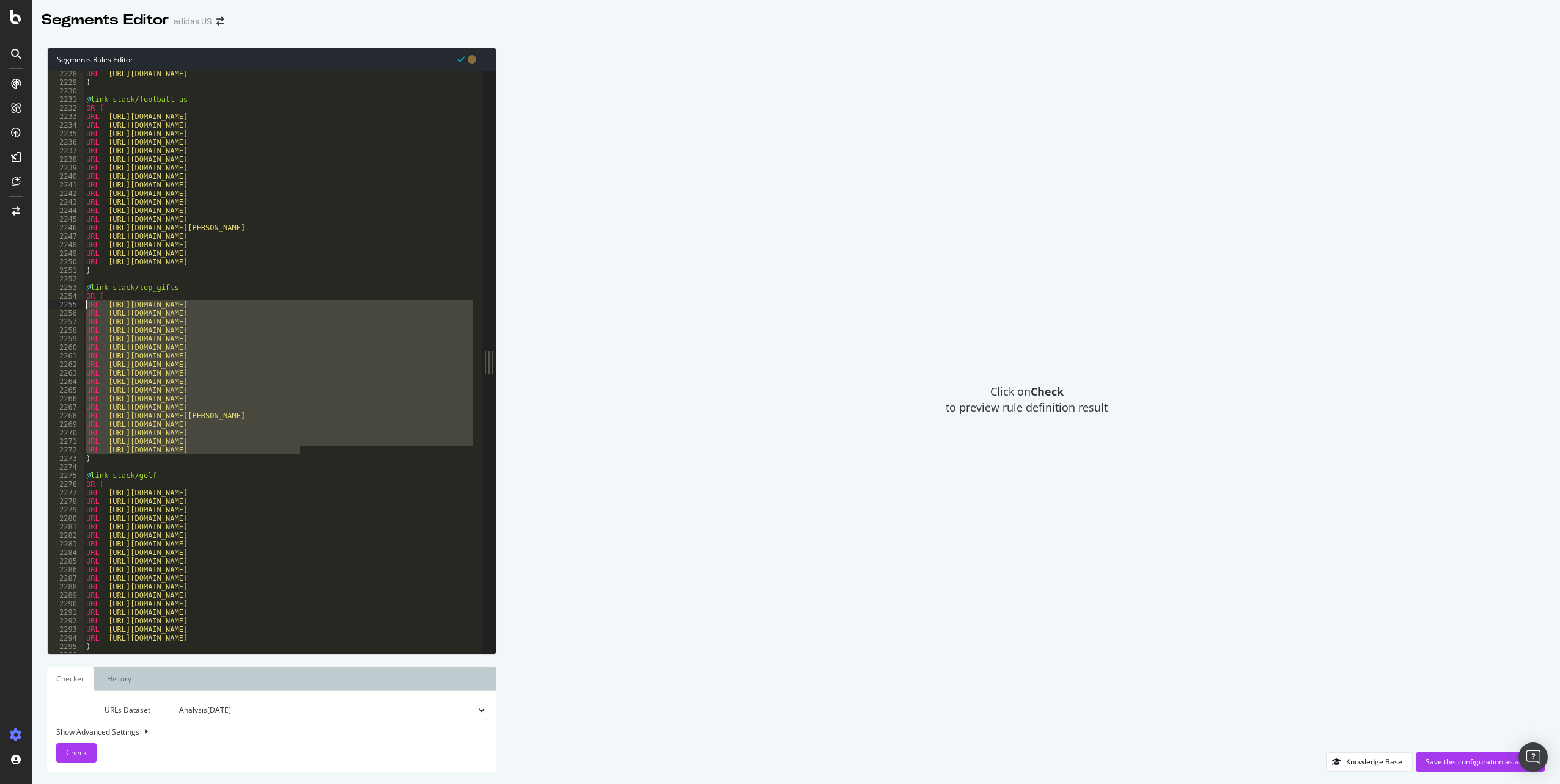
drag, startPoint x: 310, startPoint y: 451, endPoint x: 87, endPoint y: 308, distance: 264.9
click at [87, 308] on div "URL [URL][DOMAIN_NAME] ) @ link-stack/football-us OR ( URL [URL][DOMAIN_NAME] U…" at bounding box center [1110, 365] width 2053 height 591
type textarea "URL [URL][DOMAIN_NAME] URL [URL][DOMAIN_NAME]"
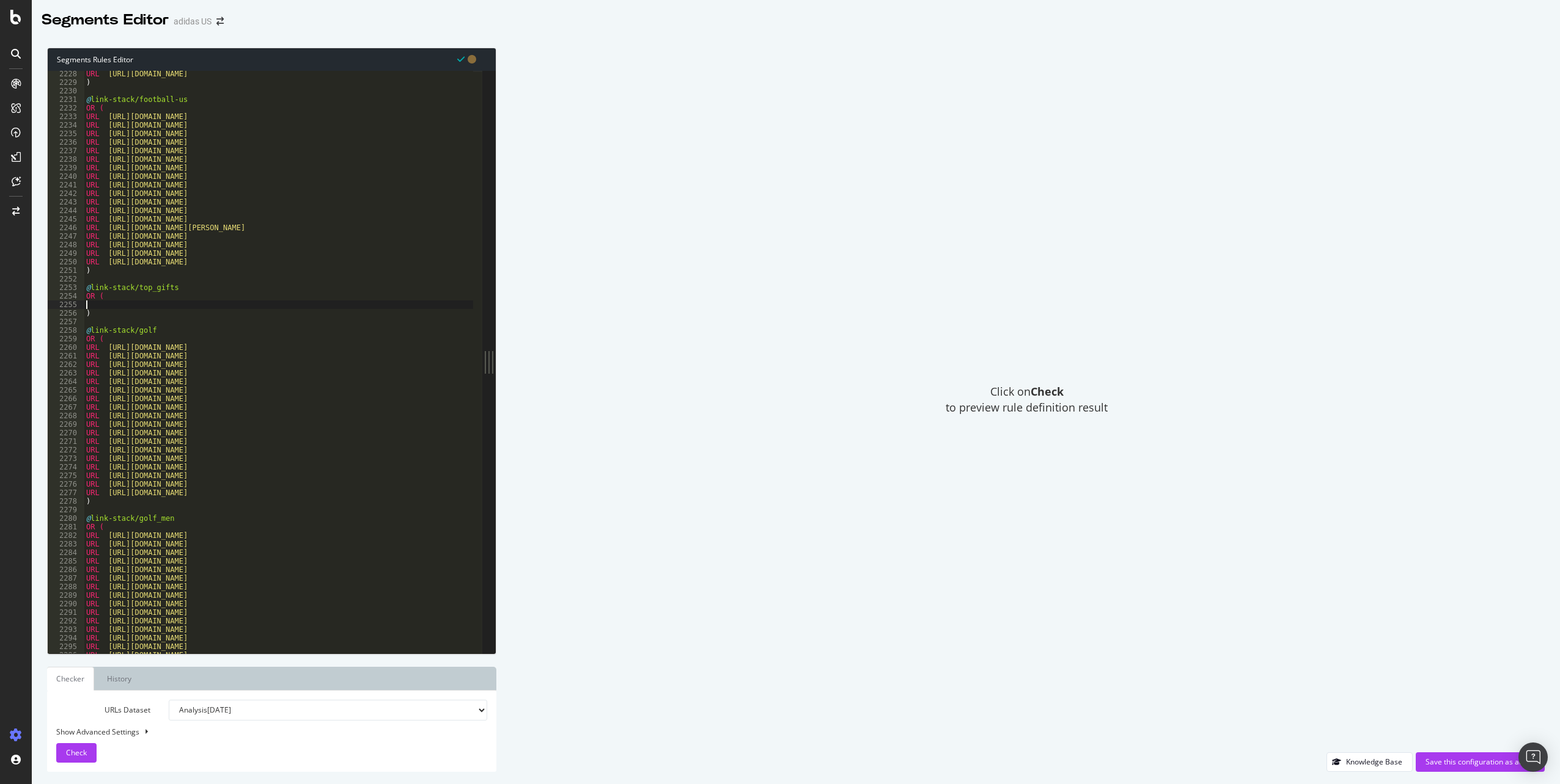
scroll to position [0, 0]
paste textarea "URL [URL][DOMAIN_NAME]"
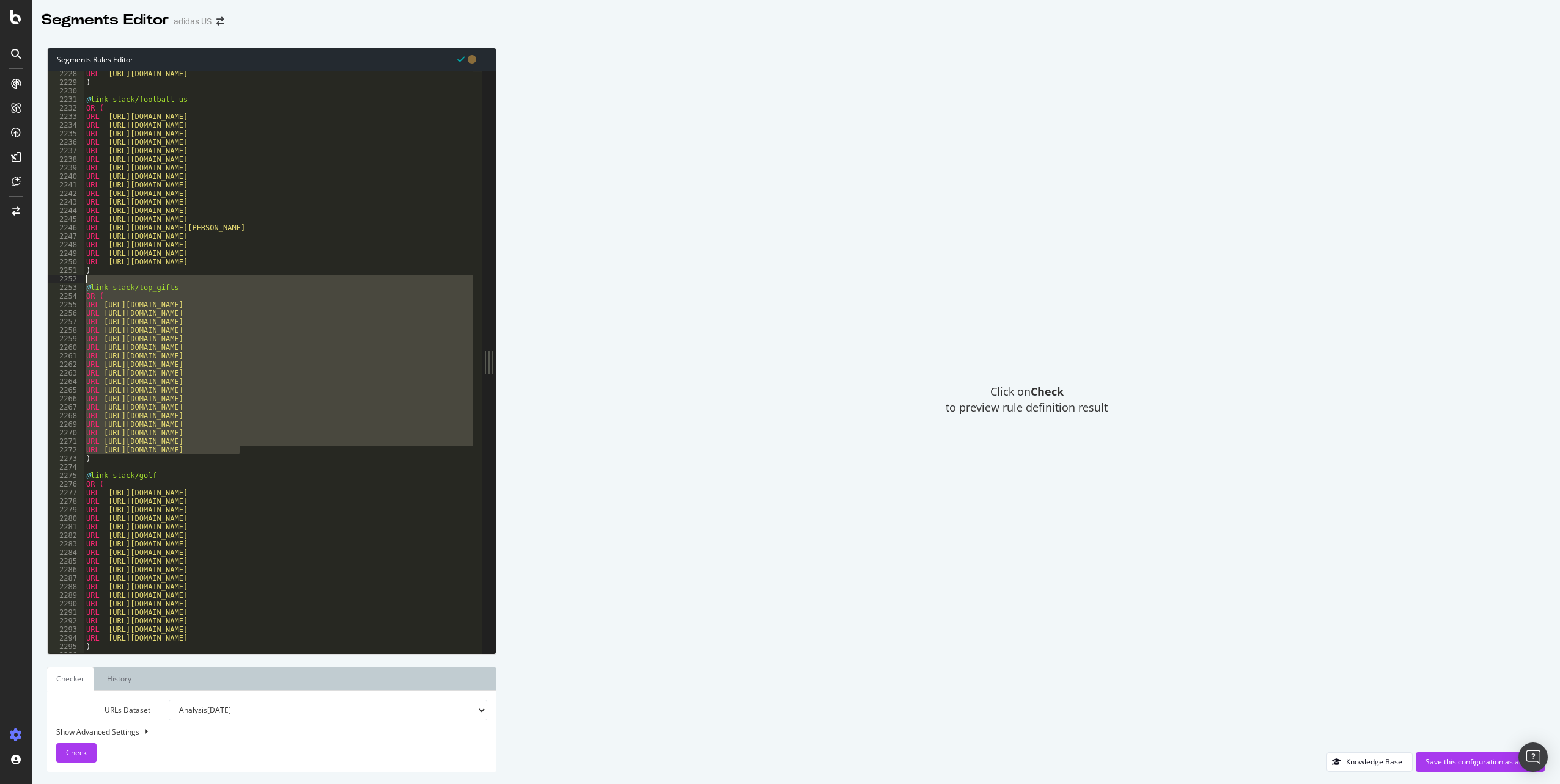
drag, startPoint x: 244, startPoint y: 453, endPoint x: 80, endPoint y: 280, distance: 238.4
click at [80, 280] on div "URL [URL][DOMAIN_NAME] 2228 2229 2230 2231 2232 2233 2234 2235 2236 2237 2238 2…" at bounding box center [264, 362] width 434 height 583
type textarea "@link-stack/top_gifts"
drag, startPoint x: 104, startPoint y: 466, endPoint x: 84, endPoint y: 290, distance: 177.1
click at [84, 290] on div "URL [URL][DOMAIN_NAME] URL [URL][DOMAIN_NAME] 2228 2229 2230 2231 2232 2233 223…" at bounding box center [264, 362] width 434 height 583
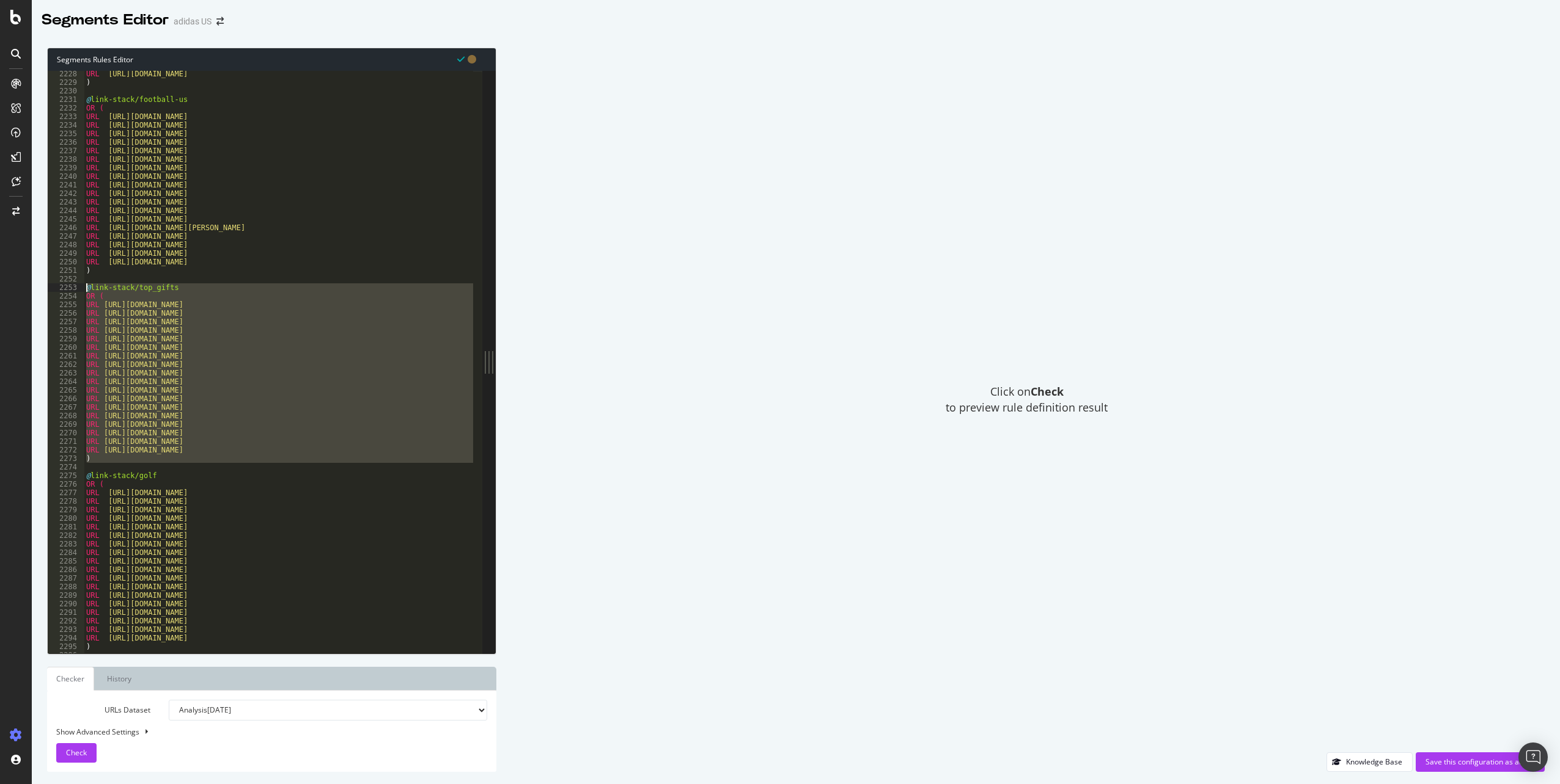
type textarea "@link-stack/top_gifts OR ("
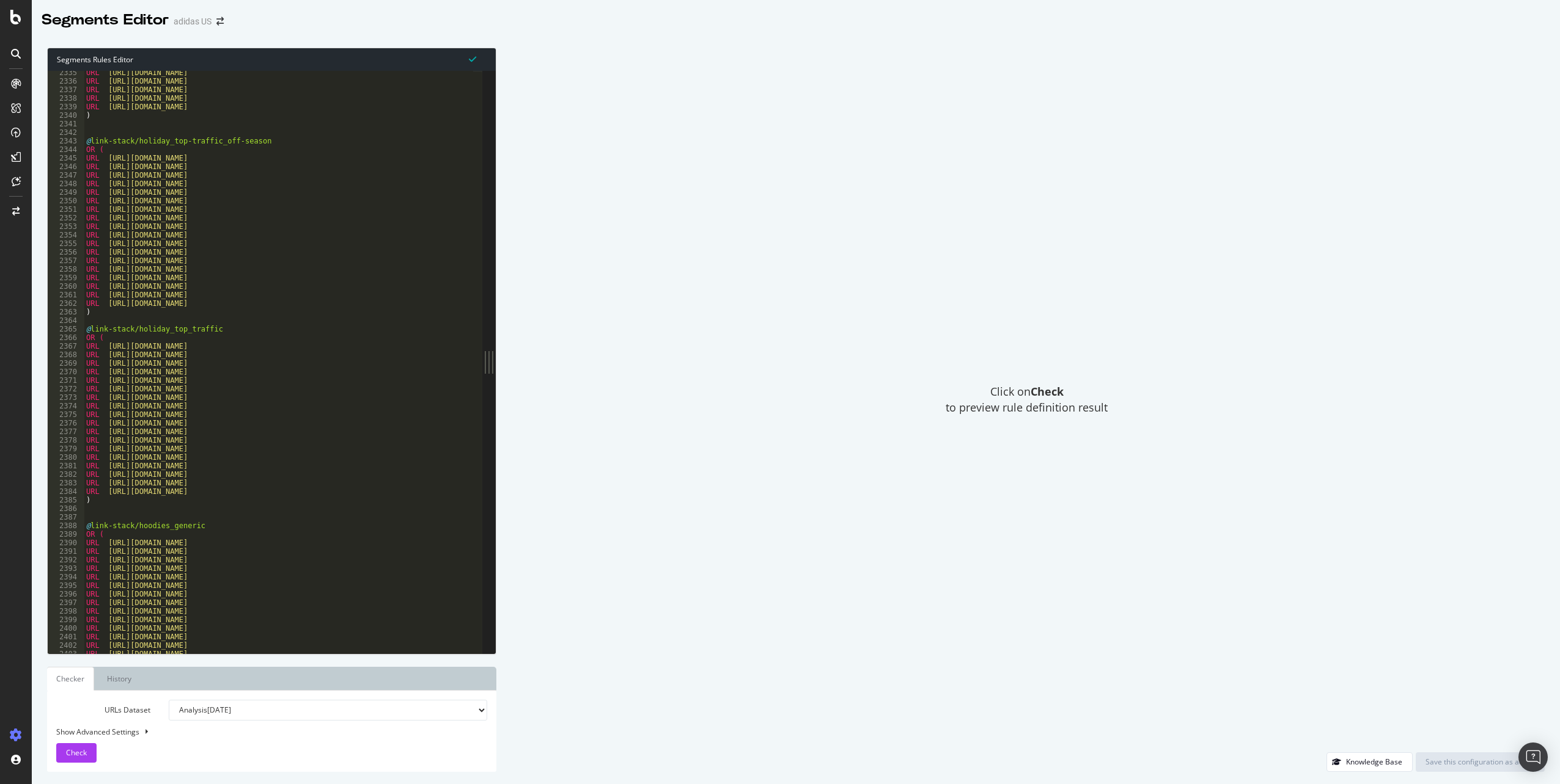
scroll to position [4208, 0]
click at [240, 516] on div "URL [URL][DOMAIN_NAME] URL [URL][DOMAIN_NAME] URL [URL][DOMAIN_NAME] URL [URL][…" at bounding box center [1110, 363] width 2053 height 591
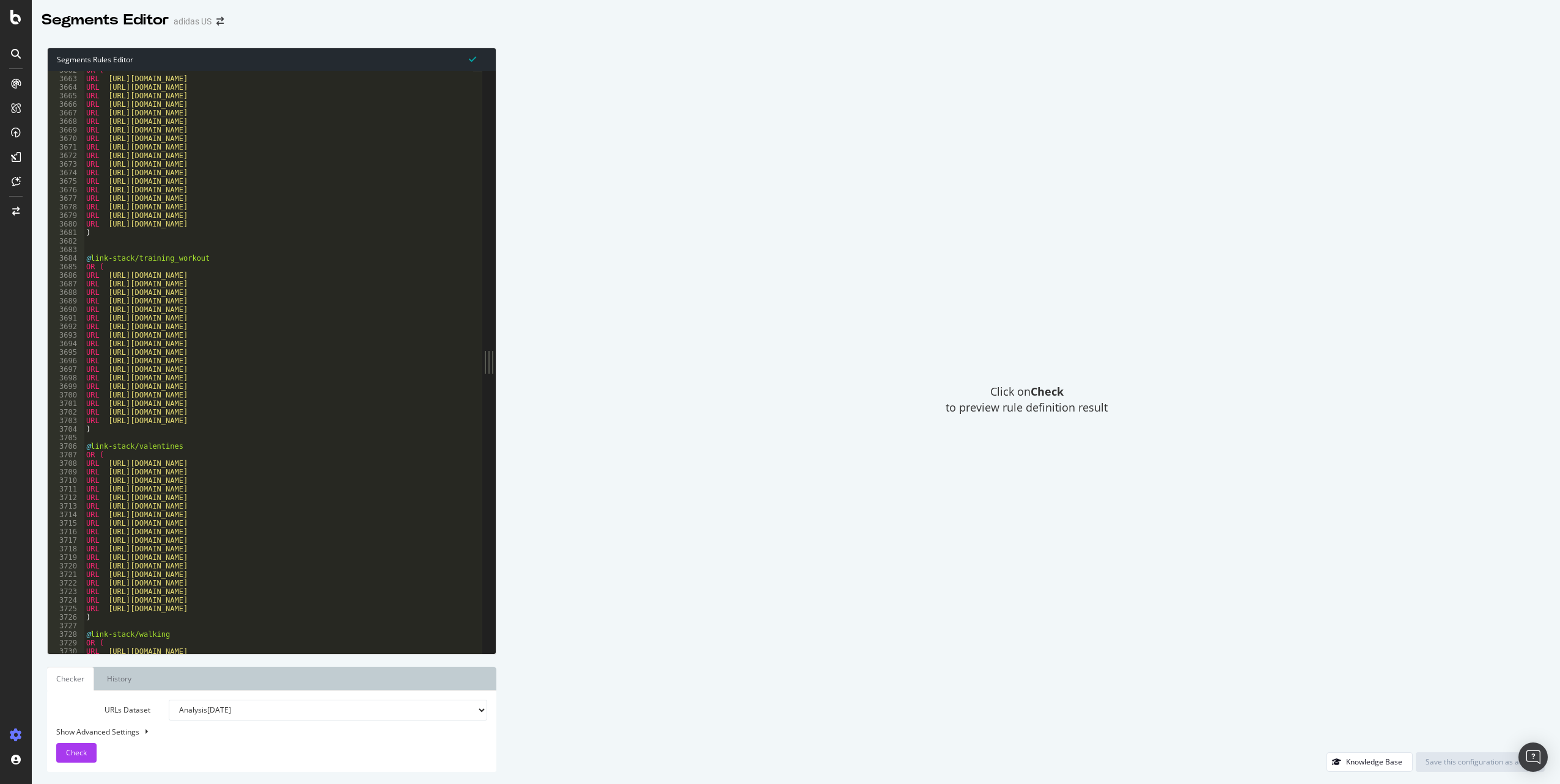
click at [118, 433] on div "OR ( URL [URL][DOMAIN_NAME] URL [URL][DOMAIN_NAME] URL [URL][DOMAIN_NAME] URL […" at bounding box center [1110, 361] width 2053 height 591
type textarea ")"
paste textarea ")"
type textarea ")"
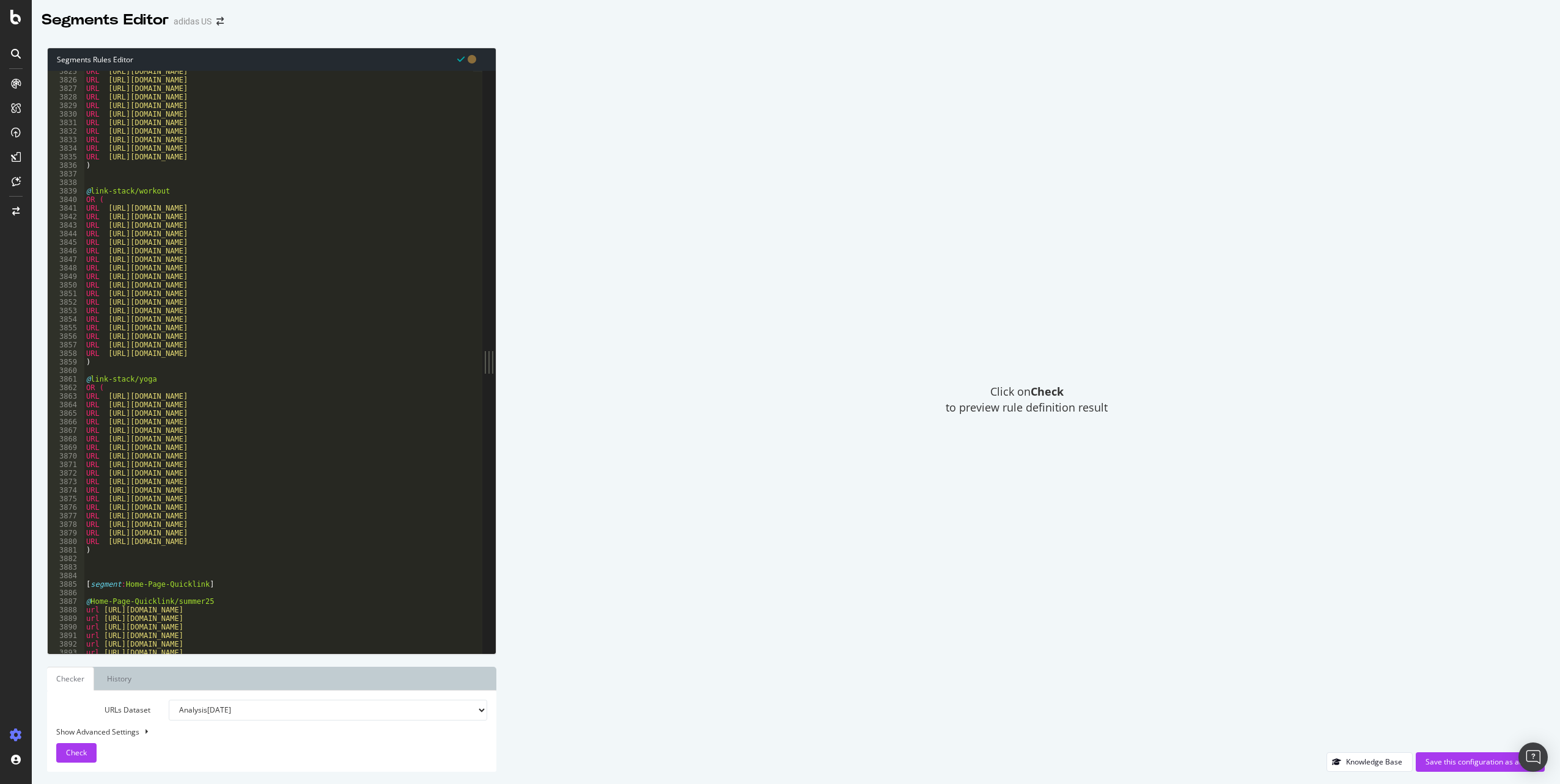
scroll to position [6880, 0]
click at [83, 752] on span "Check" at bounding box center [76, 752] width 21 height 11
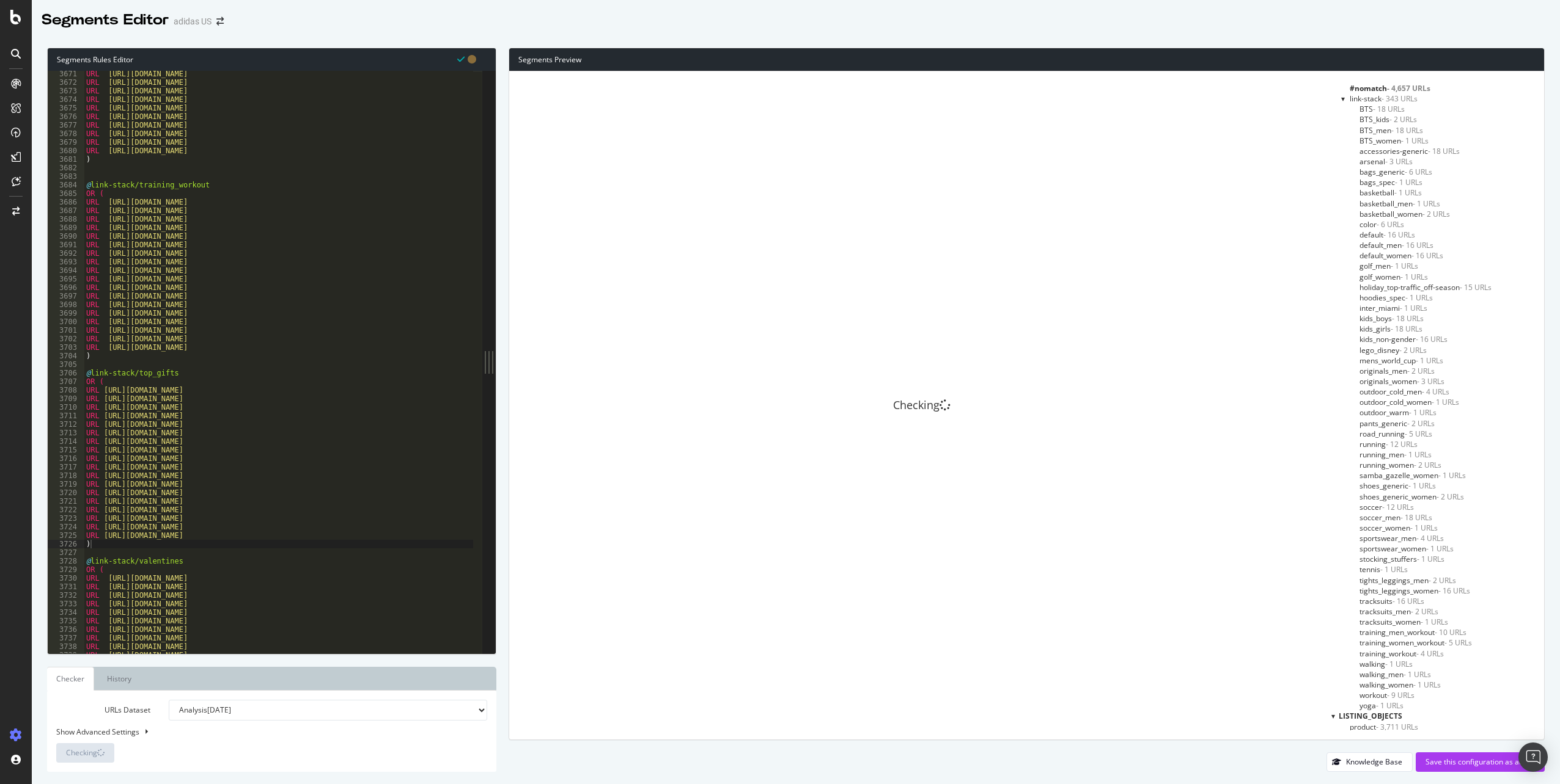
scroll to position [571, 0]
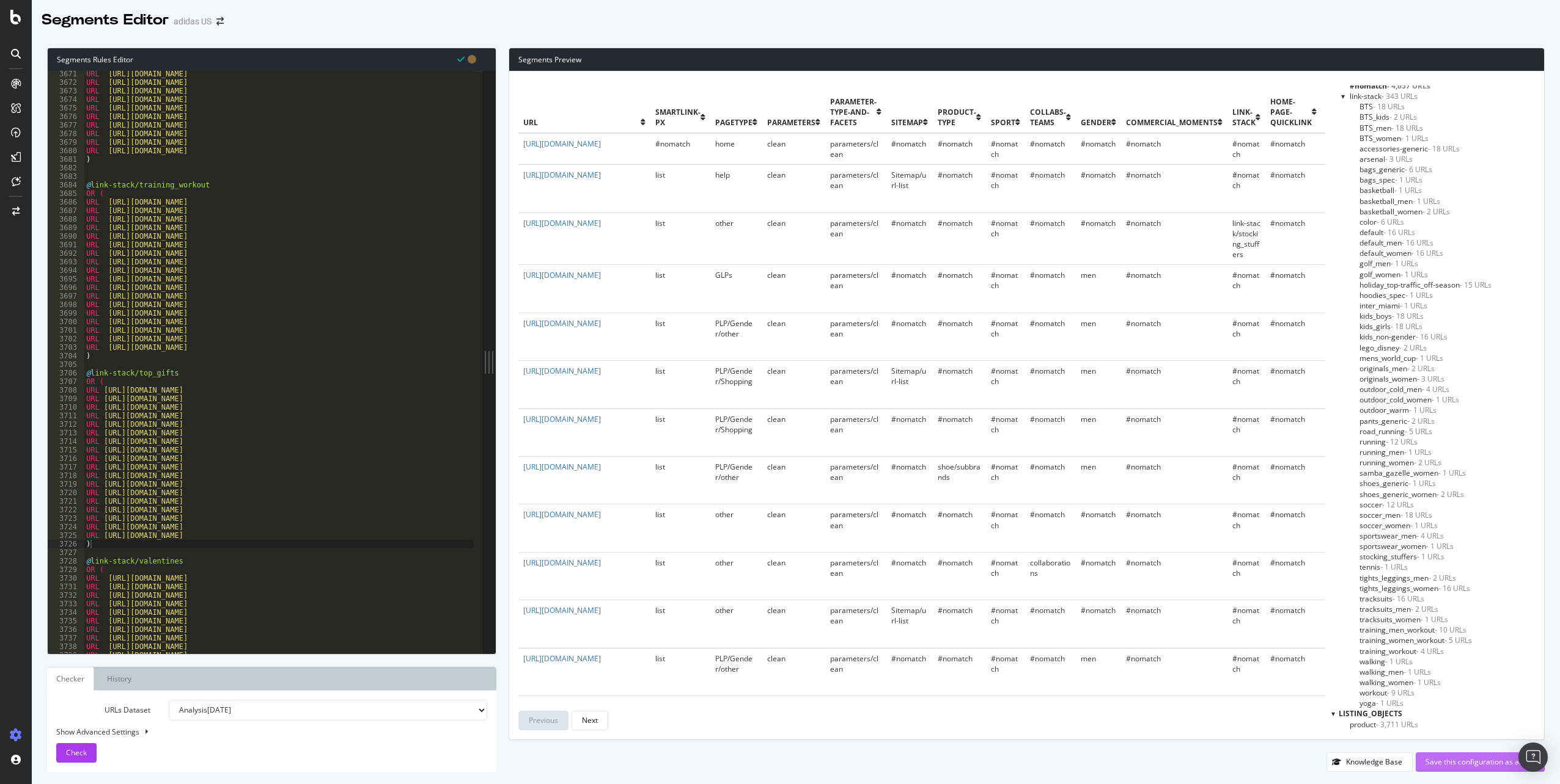
click at [1496, 761] on div "Save this configuration as active" at bounding box center [1479, 761] width 110 height 11
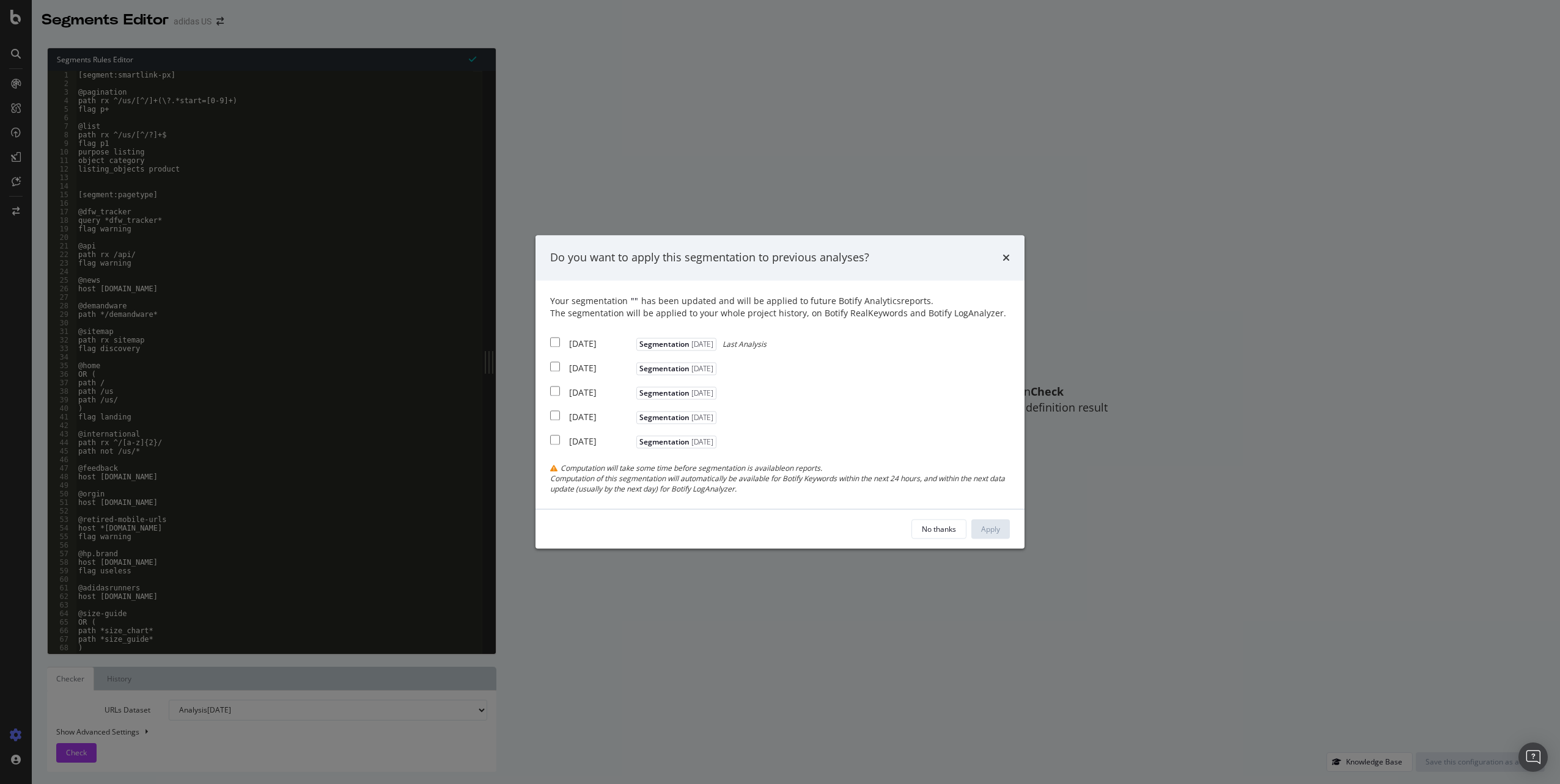
click at [600, 342] on div "[DATE]" at bounding box center [601, 344] width 64 height 12
checkbox input "true"
click at [595, 364] on div "[DATE]" at bounding box center [601, 368] width 64 height 12
checkbox input "true"
click at [590, 388] on div "[DATE]" at bounding box center [601, 392] width 64 height 12
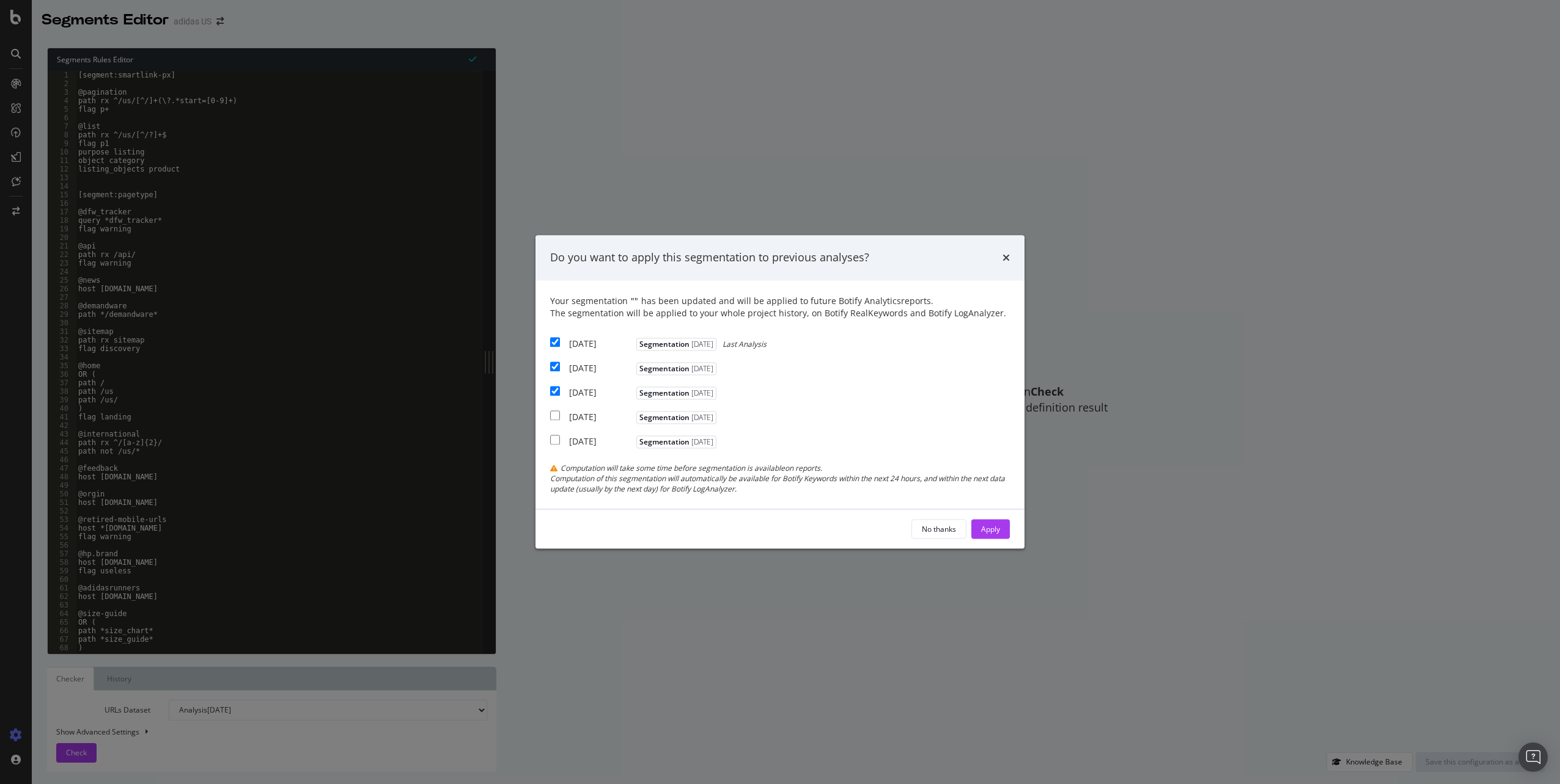
checkbox input "true"
click at [986, 528] on div "Apply" at bounding box center [990, 529] width 19 height 11
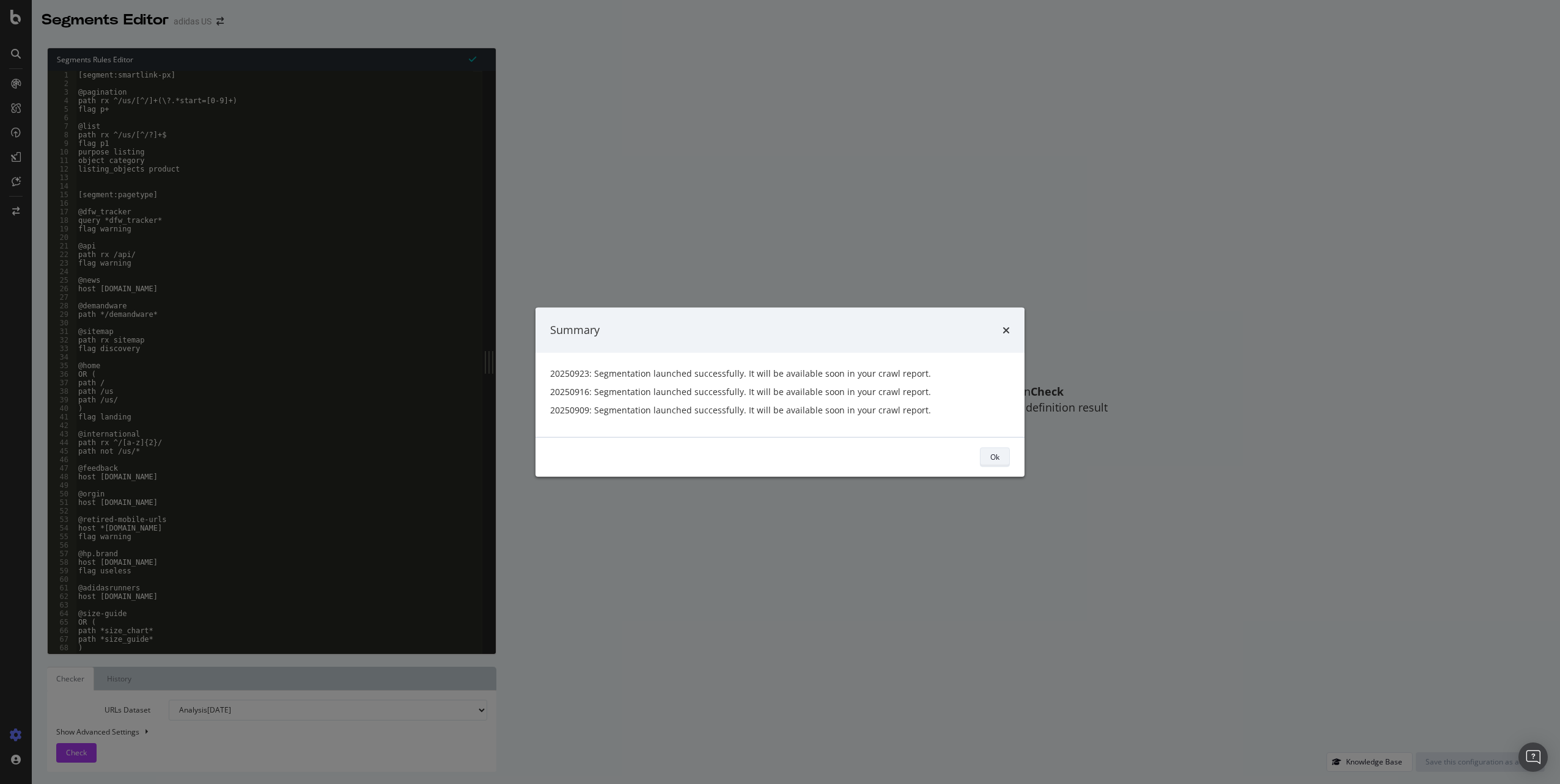
click at [998, 460] on div "Ok" at bounding box center [994, 457] width 9 height 11
